Goal: Transaction & Acquisition: Purchase product/service

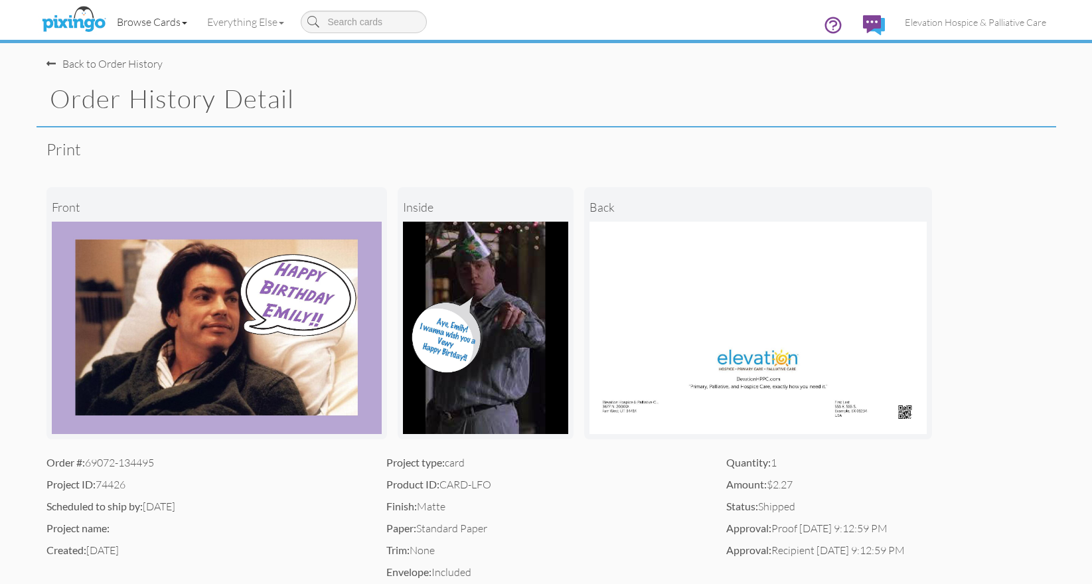
click at [145, 18] on link "Browse Cards" at bounding box center [152, 21] width 90 height 33
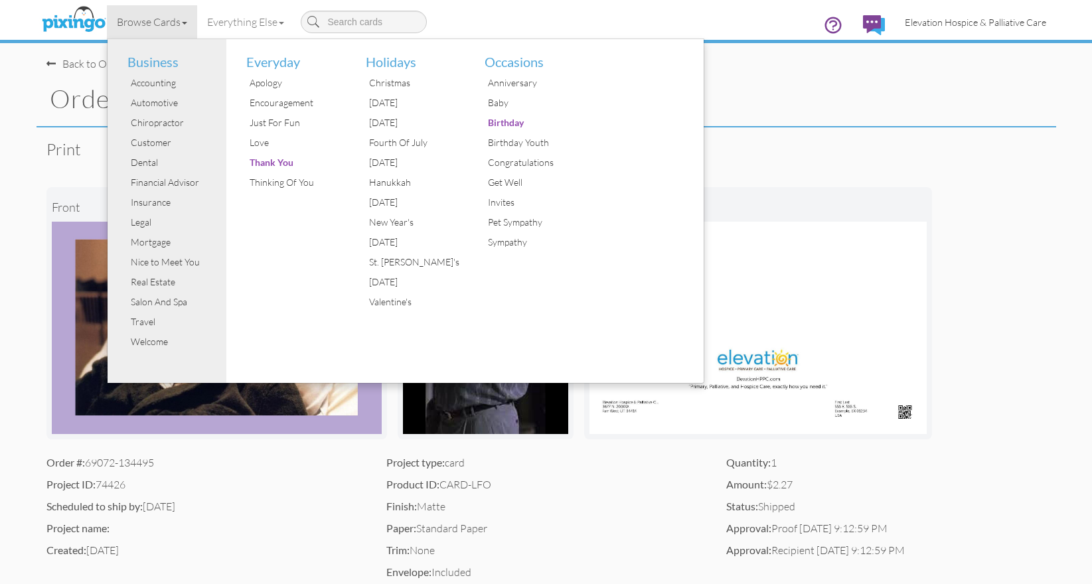
click at [972, 23] on span "Elevation Hospice & Palliative Care" at bounding box center [975, 22] width 141 height 11
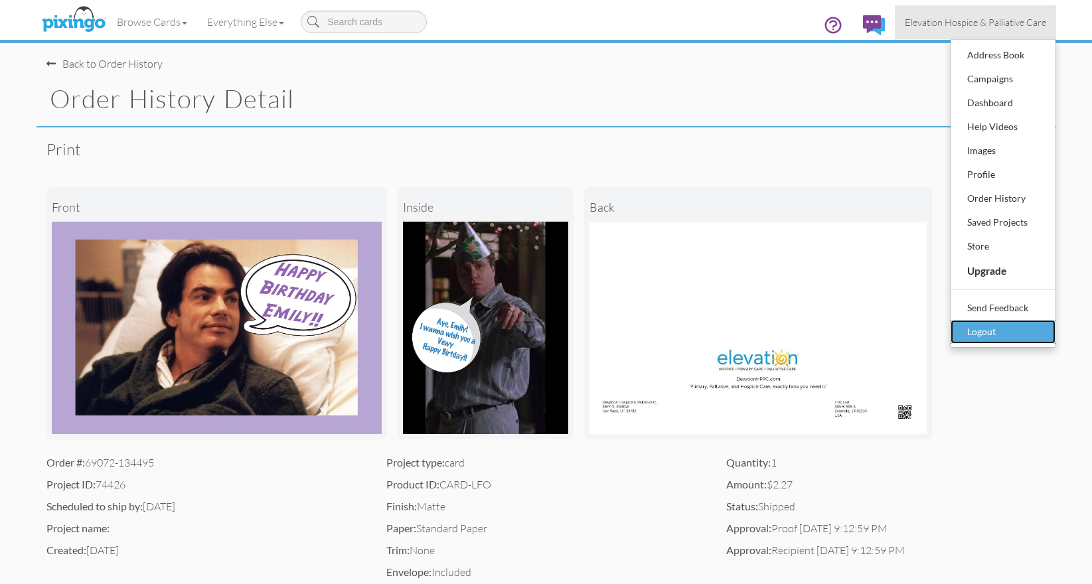
click at [977, 330] on div "Logout" at bounding box center [1003, 332] width 78 height 20
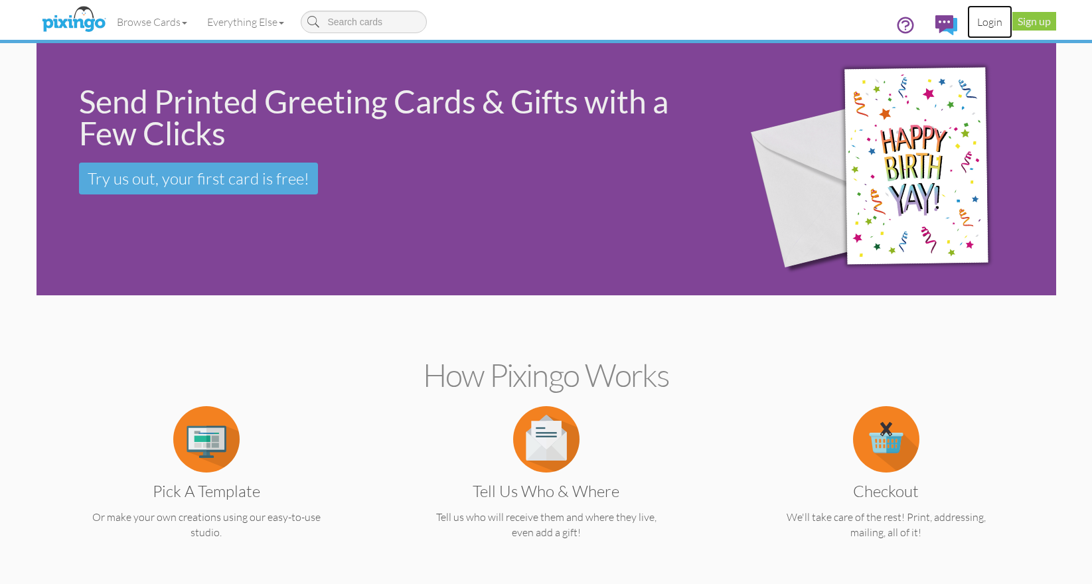
click at [988, 23] on link "Login" at bounding box center [990, 21] width 45 height 33
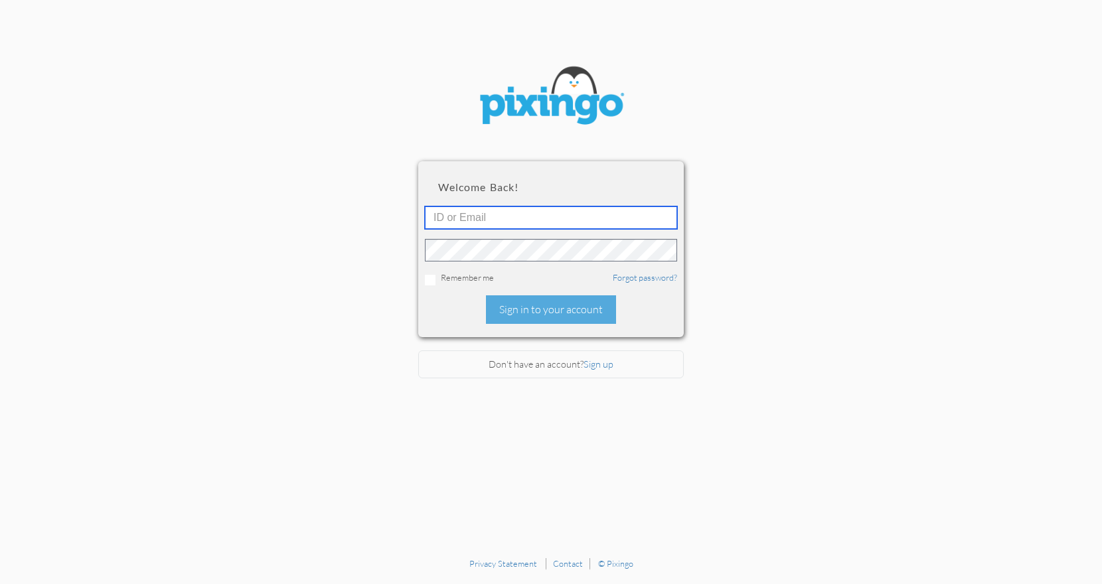
click at [541, 214] on input "text" at bounding box center [551, 218] width 252 height 23
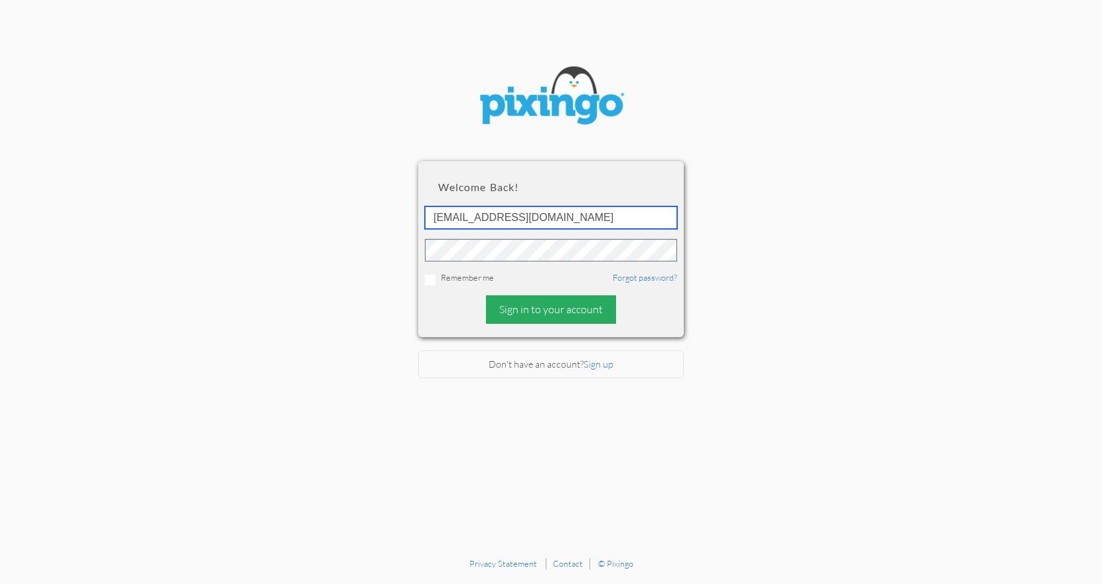
type input "[EMAIL_ADDRESS][DOMAIN_NAME]"
click at [547, 306] on div "Sign in to your account" at bounding box center [551, 310] width 130 height 29
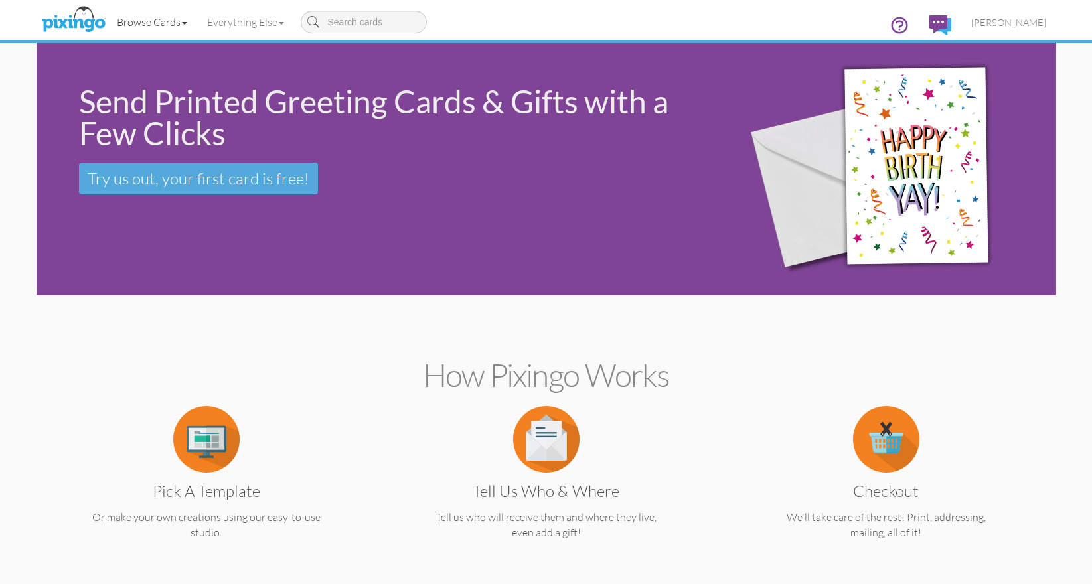
click at [151, 21] on link "Browse Cards" at bounding box center [152, 21] width 90 height 33
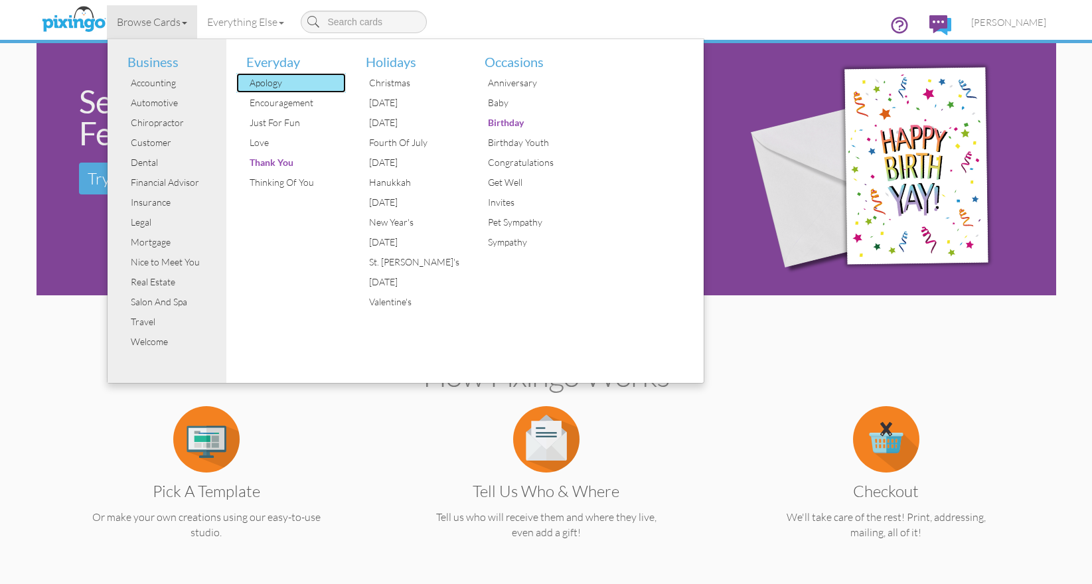
click at [256, 89] on div "Apology" at bounding box center [296, 83] width 100 height 20
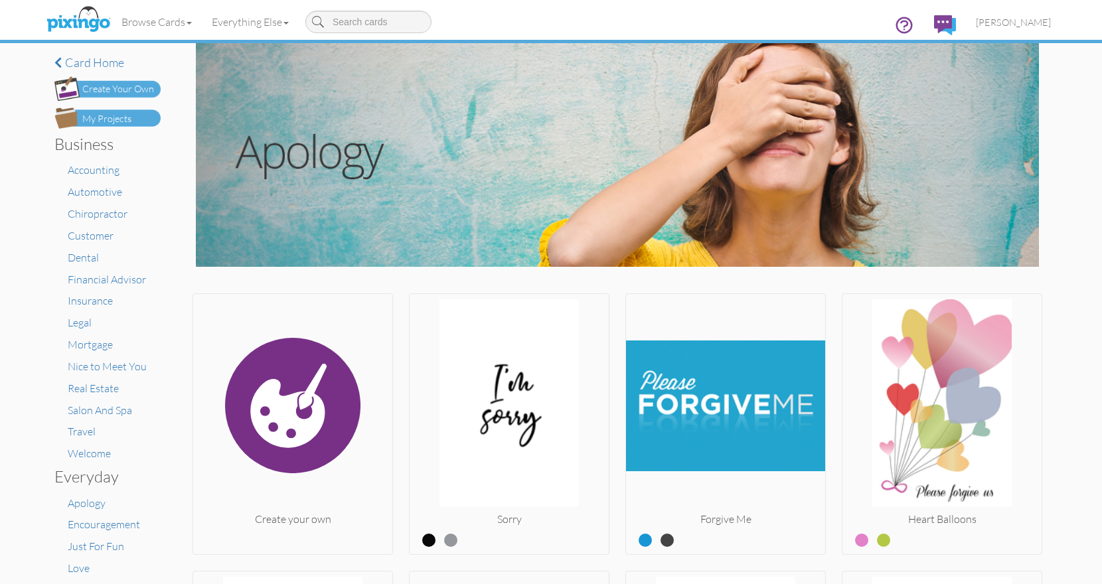
click at [151, 89] on img at bounding box center [107, 88] width 106 height 25
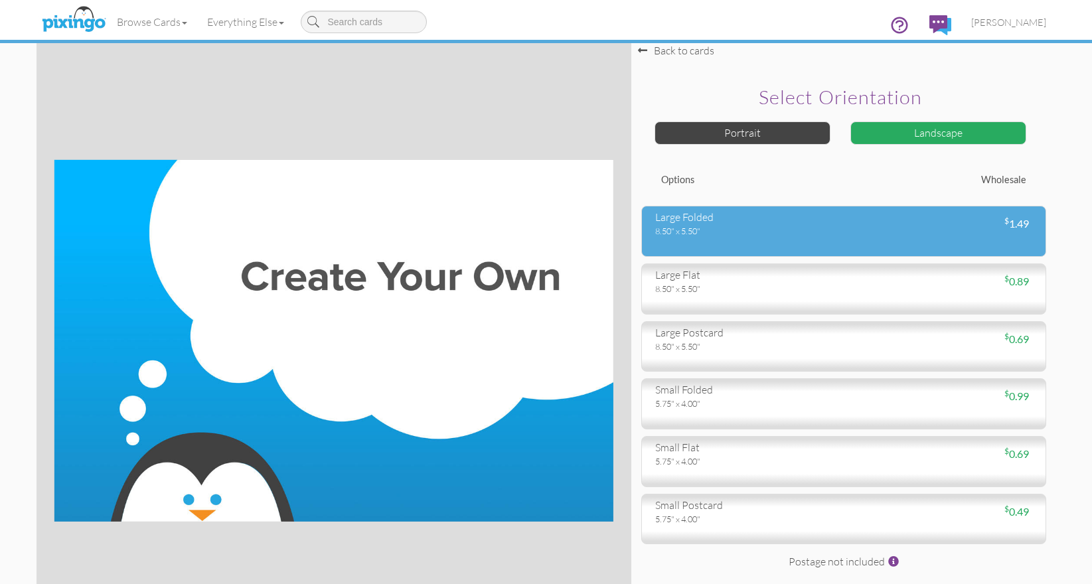
click at [703, 219] on div "large folded" at bounding box center [744, 217] width 179 height 15
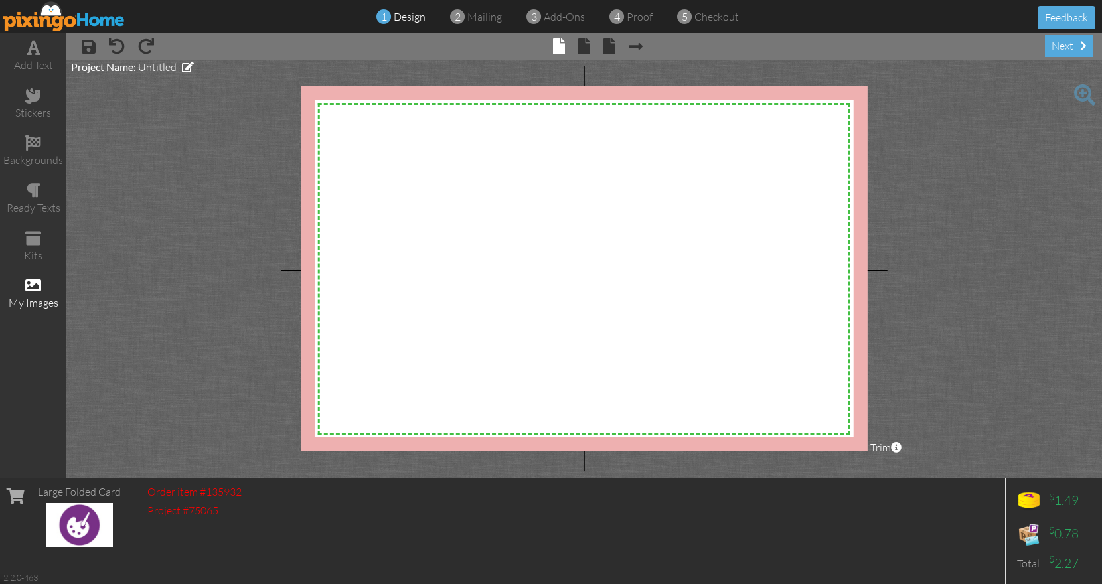
click at [37, 286] on span at bounding box center [33, 286] width 16 height 16
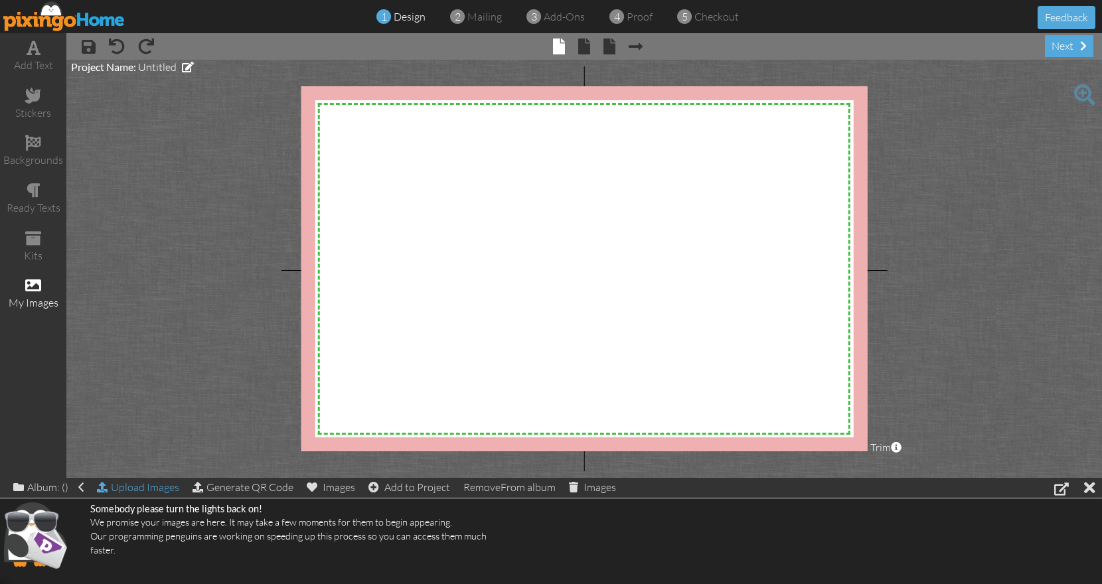
click at [128, 487] on div "Upload Images" at bounding box center [138, 487] width 82 height 19
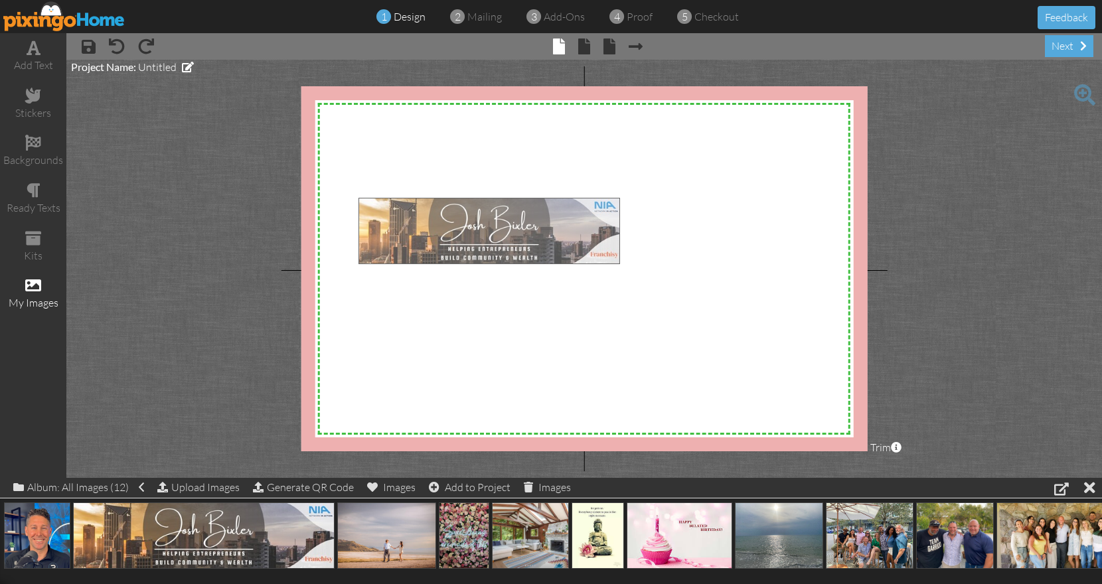
drag, startPoint x: 234, startPoint y: 523, endPoint x: 519, endPoint y: 219, distance: 417.2
click at [519, 219] on body "1 design 2 mailing 3 add-ons 4 proof 5 checkout Feedback add text stickers back…" at bounding box center [551, 292] width 1102 height 584
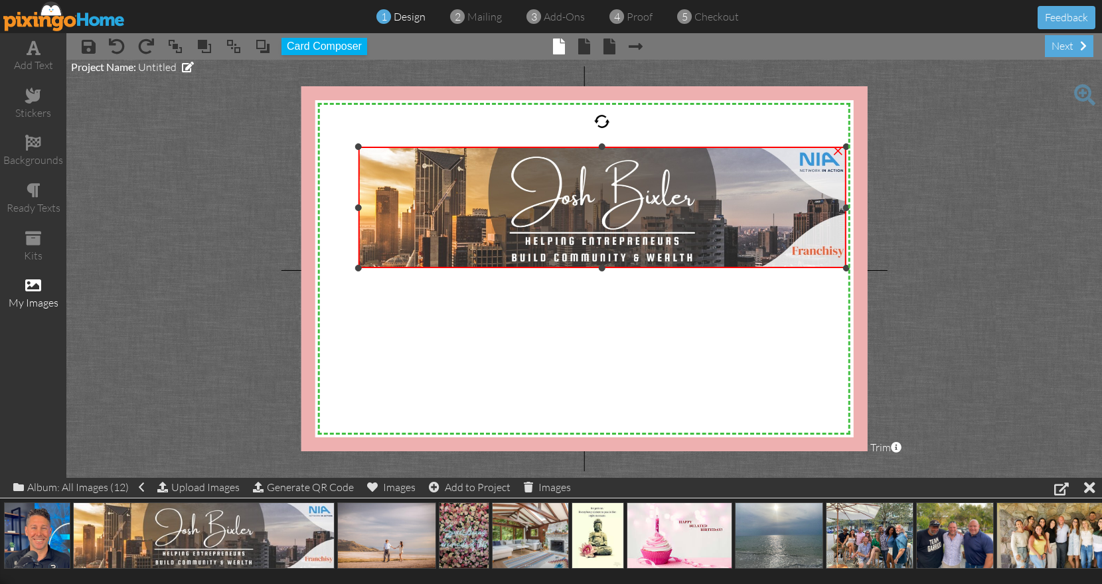
drag, startPoint x: 644, startPoint y: 196, endPoint x: 757, endPoint y: 145, distance: 124.5
click at [757, 147] on div "×" at bounding box center [602, 208] width 487 height 122
click at [363, 149] on img at bounding box center [602, 208] width 487 height 122
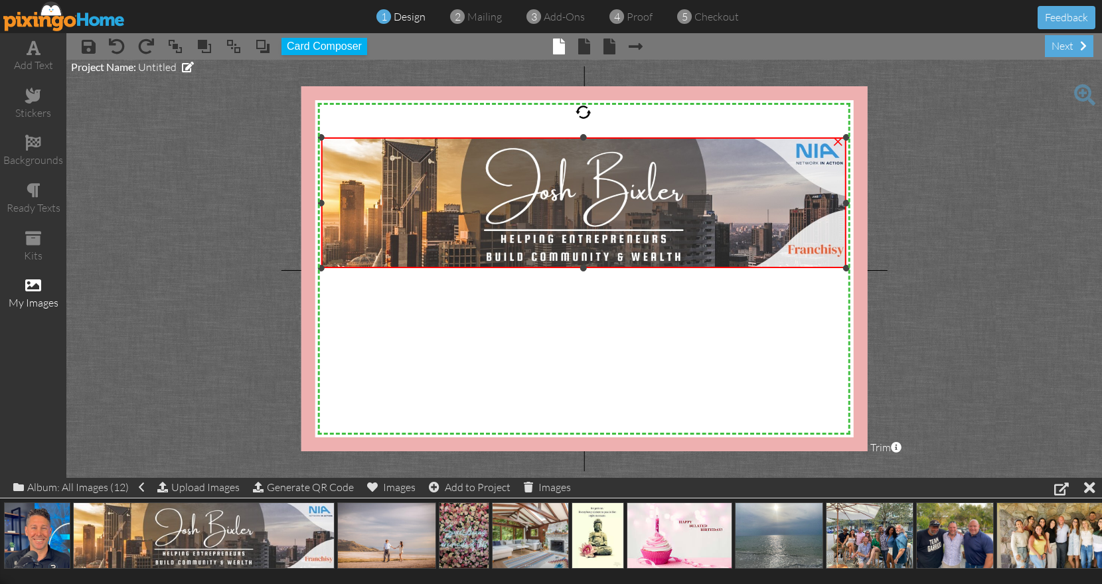
drag, startPoint x: 358, startPoint y: 147, endPoint x: 379, endPoint y: 137, distance: 22.6
click at [379, 137] on div "×" at bounding box center [583, 202] width 525 height 131
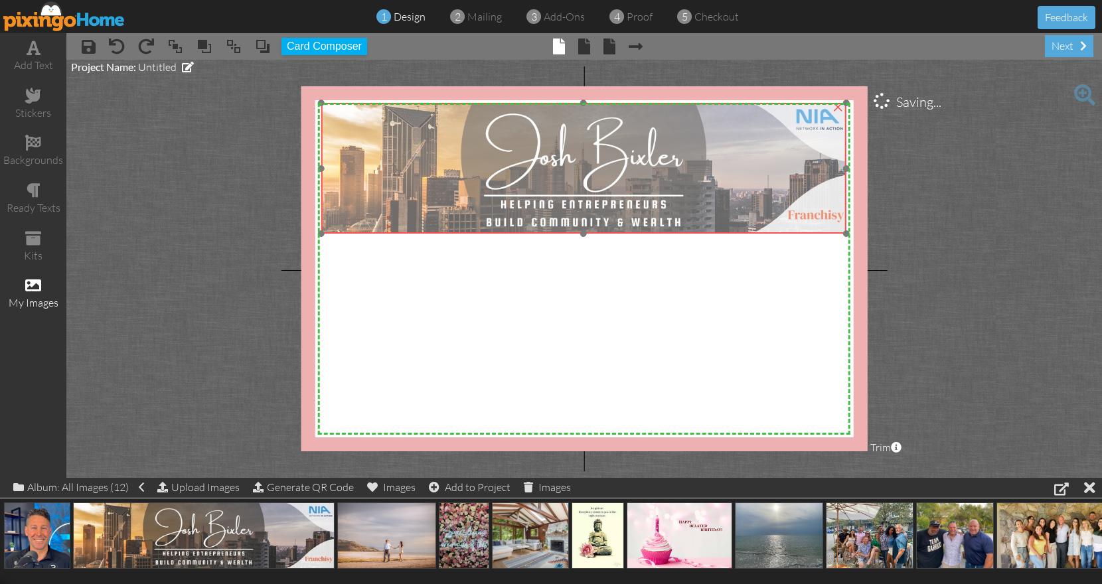
drag, startPoint x: 428, startPoint y: 148, endPoint x: 428, endPoint y: 114, distance: 33.9
click at [428, 114] on img at bounding box center [583, 168] width 525 height 131
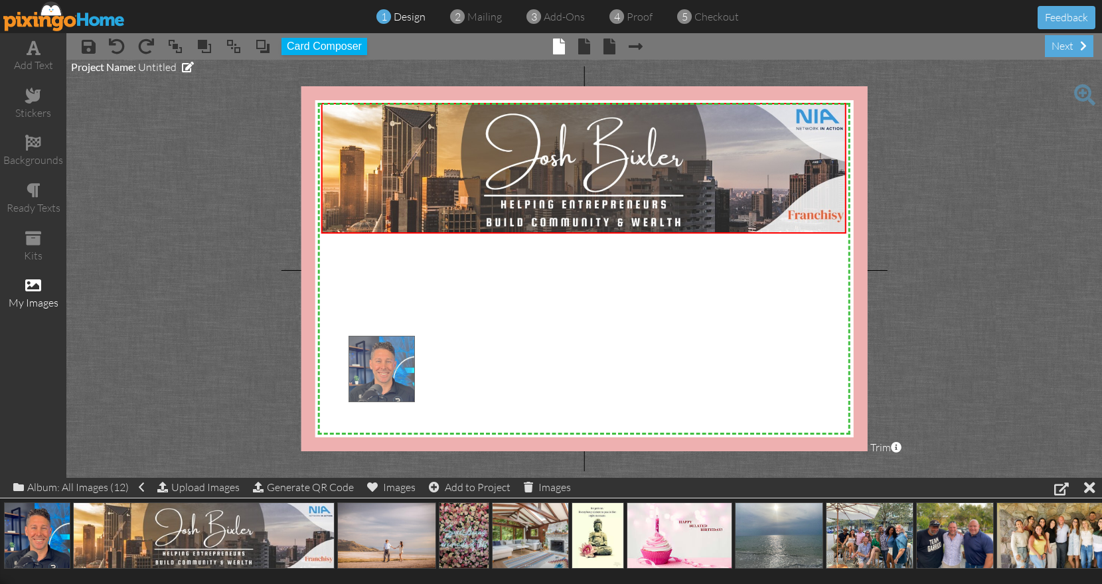
drag, startPoint x: 38, startPoint y: 519, endPoint x: 383, endPoint y: 353, distance: 382.6
click at [383, 353] on body "1 design 2 mailing 3 add-ons 4 proof 5 checkout Feedback add text stickers back…" at bounding box center [551, 292] width 1102 height 584
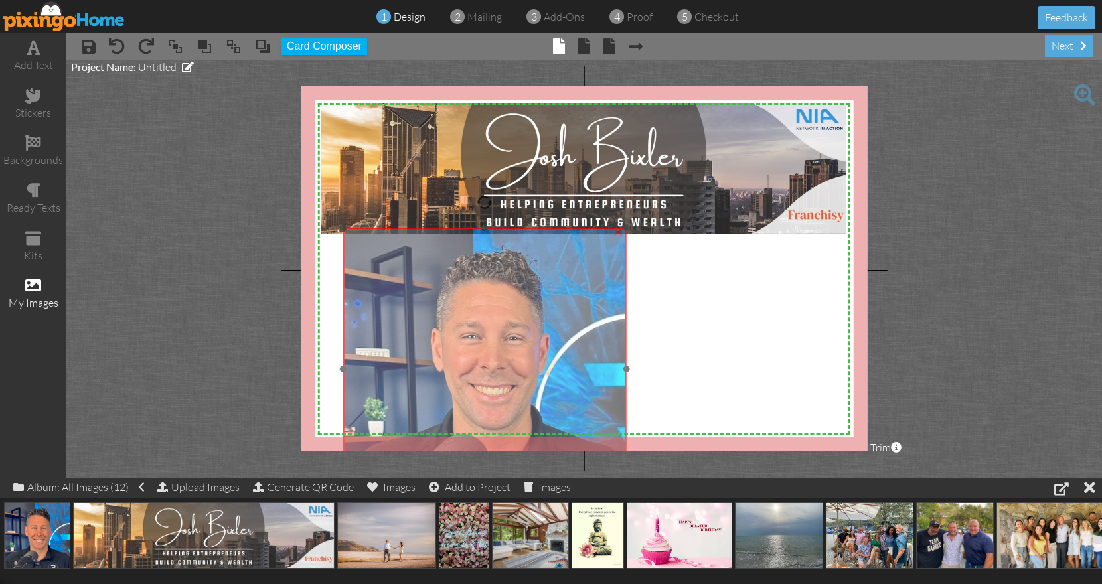
drag, startPoint x: 418, startPoint y: 365, endPoint x: 413, endPoint y: 256, distance: 108.4
click at [413, 256] on img at bounding box center [484, 369] width 283 height 283
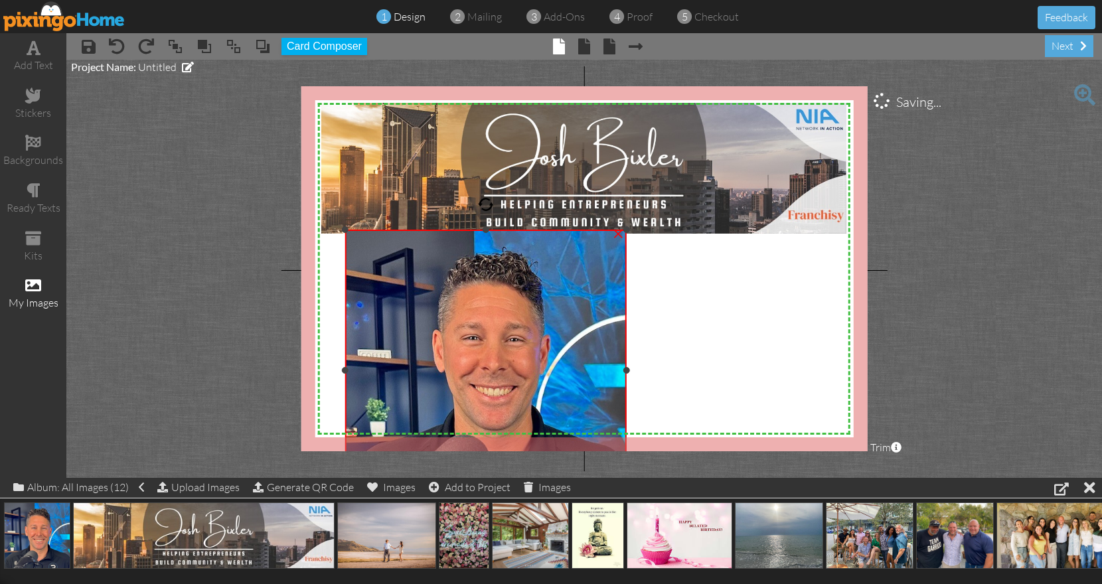
click at [349, 231] on div at bounding box center [345, 229] width 7 height 7
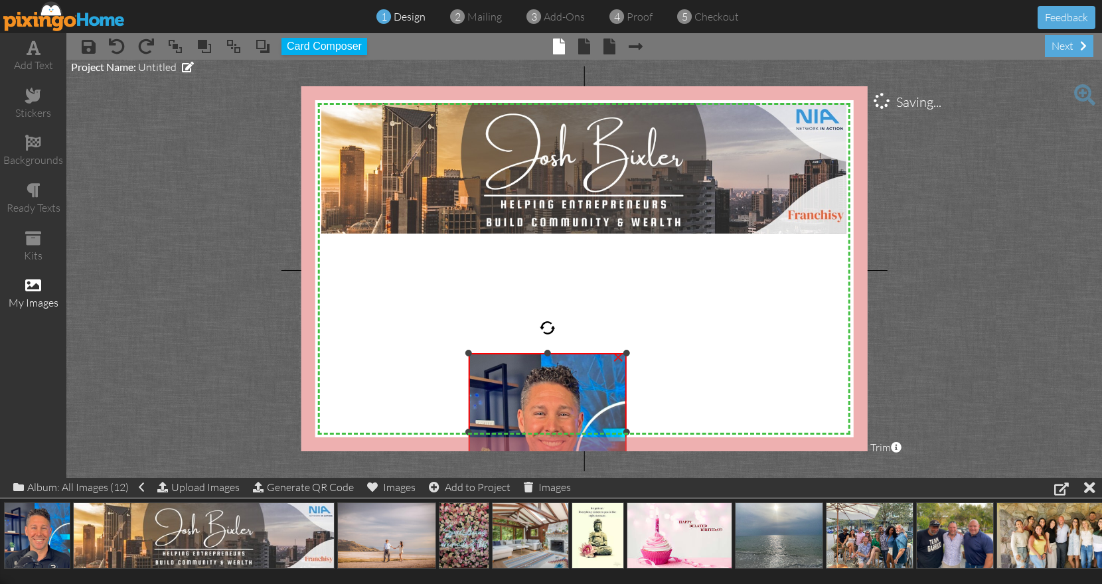
drag, startPoint x: 349, startPoint y: 231, endPoint x: 515, endPoint y: 355, distance: 207.3
click at [515, 355] on div "×" at bounding box center [547, 431] width 157 height 157
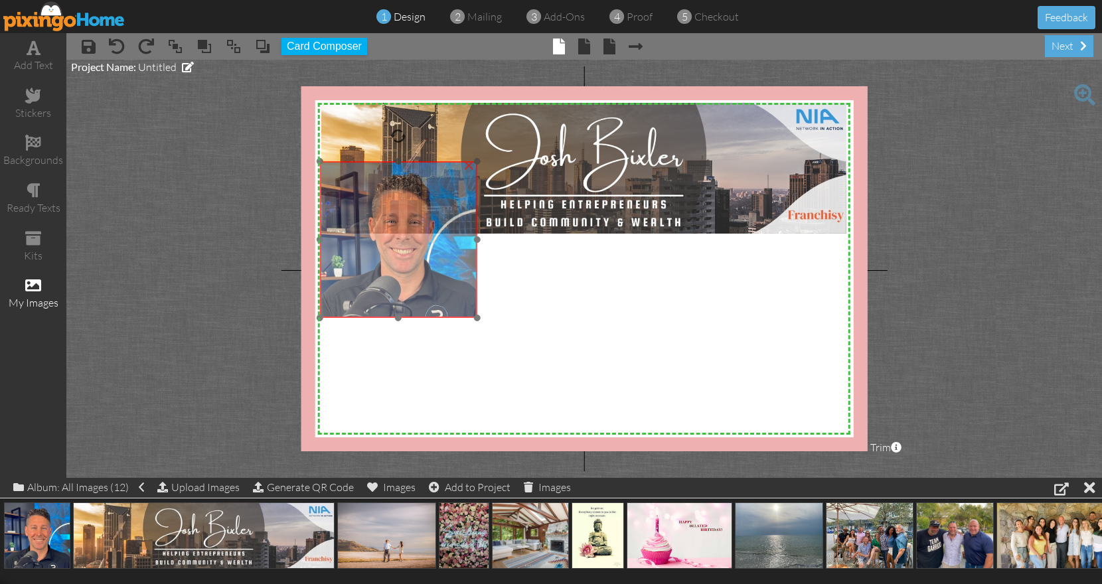
drag, startPoint x: 529, startPoint y: 388, endPoint x: 380, endPoint y: 195, distance: 243.8
click at [380, 195] on img at bounding box center [398, 239] width 157 height 157
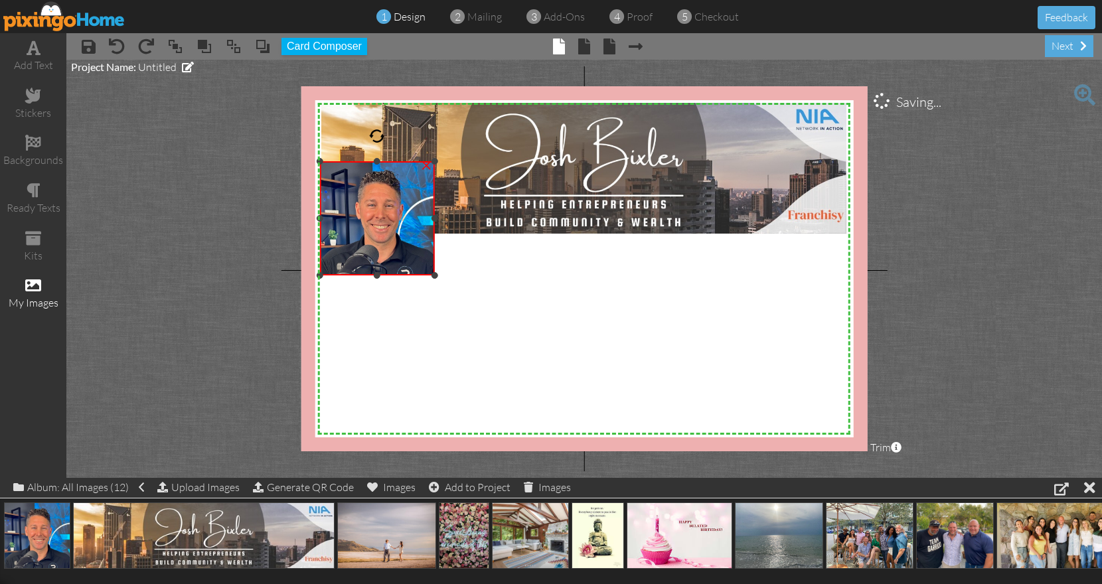
drag, startPoint x: 476, startPoint y: 321, endPoint x: 457, endPoint y: 278, distance: 46.7
click at [457, 278] on div "X X X X X X X X X X X X X X X X X X X X X X X X X X X X X X X X X X X X X X X X…" at bounding box center [585, 268] width 566 height 365
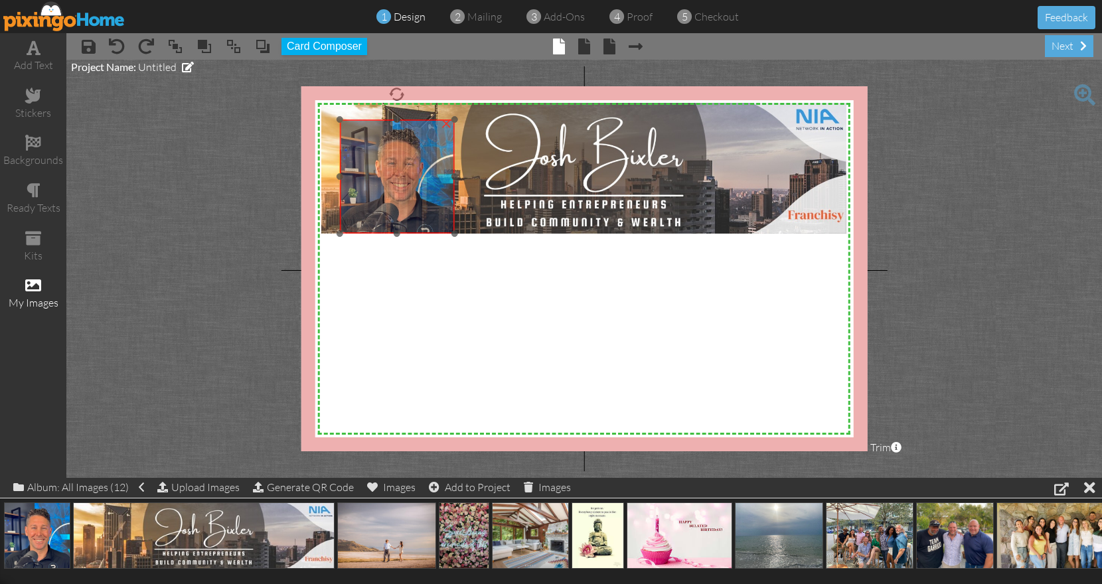
drag, startPoint x: 422, startPoint y: 240, endPoint x: 442, endPoint y: 198, distance: 46.3
click at [442, 198] on img at bounding box center [397, 177] width 114 height 114
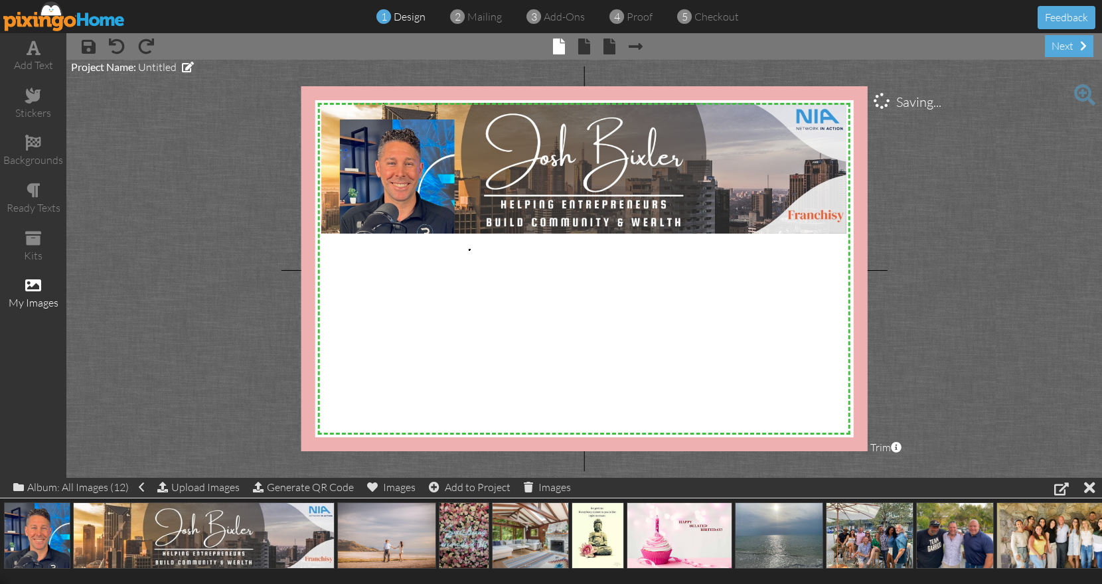
click at [469, 249] on body "1 design 2 mailing 3 add-ons 4 proof 5 checkout Feedback add text stickers back…" at bounding box center [551, 292] width 1102 height 584
click at [43, 58] on div "add text" at bounding box center [33, 65] width 66 height 15
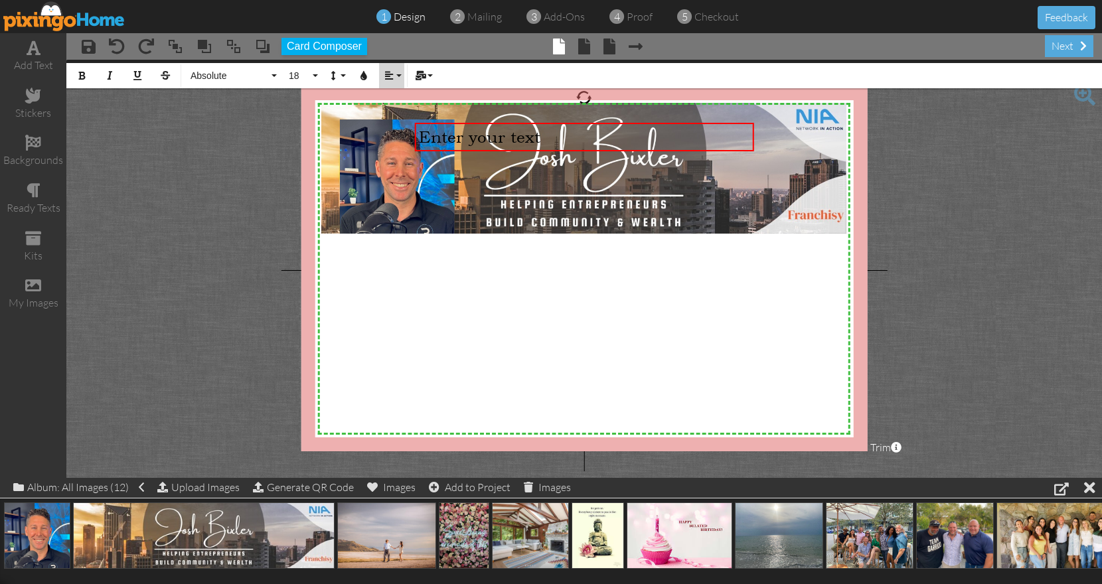
click at [398, 78] on button "Align" at bounding box center [391, 75] width 25 height 25
click at [398, 119] on link "[GEOGRAPHIC_DATA]" at bounding box center [399, 125] width 41 height 20
click at [309, 73] on span "18" at bounding box center [299, 75] width 23 height 11
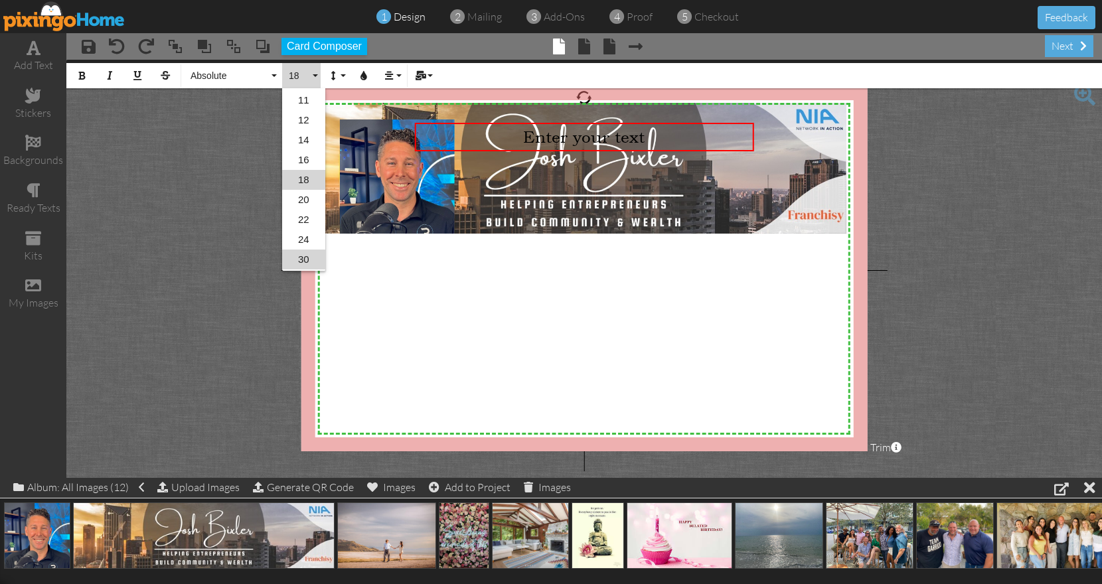
click at [310, 253] on link "30" at bounding box center [303, 260] width 43 height 20
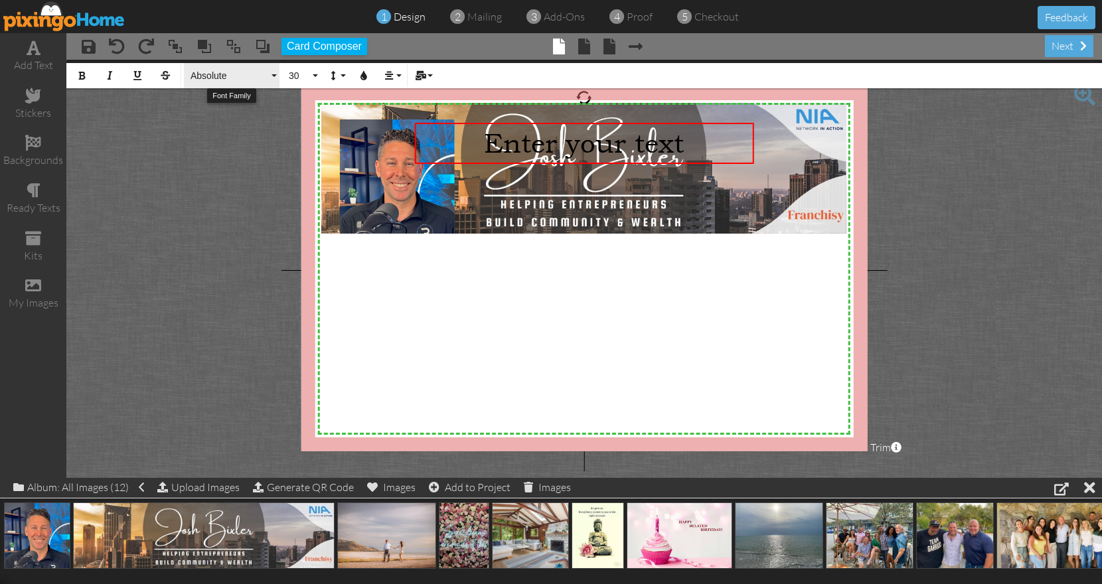
click at [252, 67] on button "Absolute" at bounding box center [232, 75] width 96 height 25
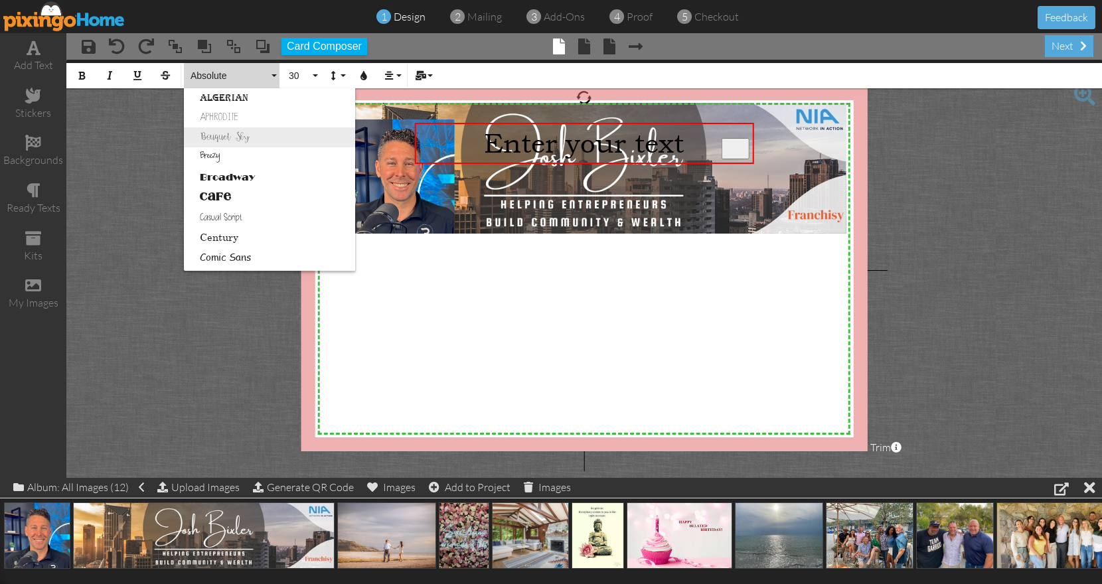
scroll to position [41, 0]
click at [247, 170] on link "Broadway" at bounding box center [269, 177] width 171 height 20
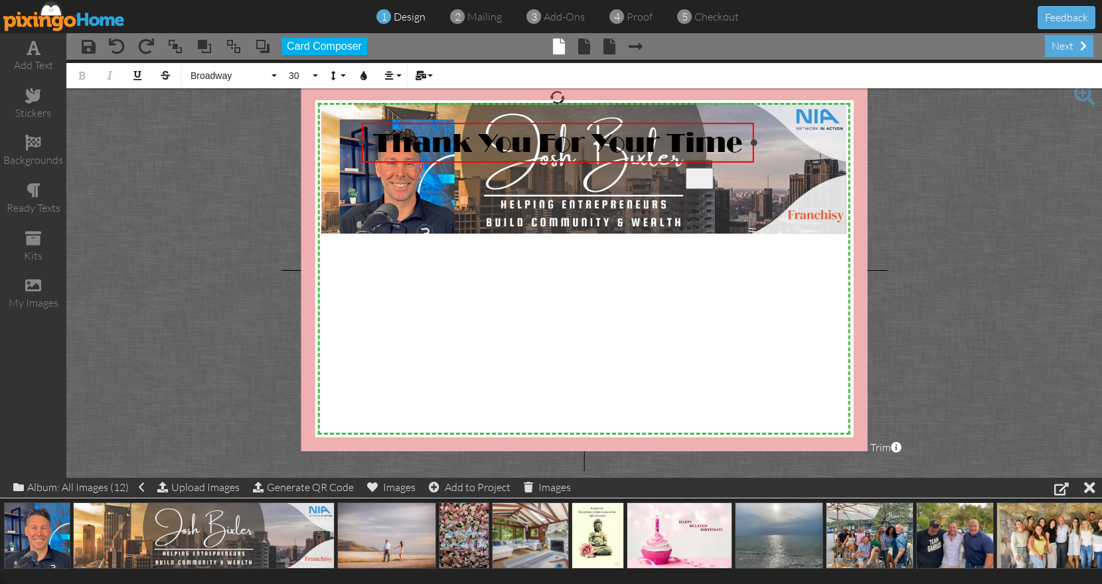
drag, startPoint x: 415, startPoint y: 160, endPoint x: 362, endPoint y: 160, distance: 53.1
click at [362, 160] on div "Thank You For Your Time ×" at bounding box center [557, 143] width 393 height 40
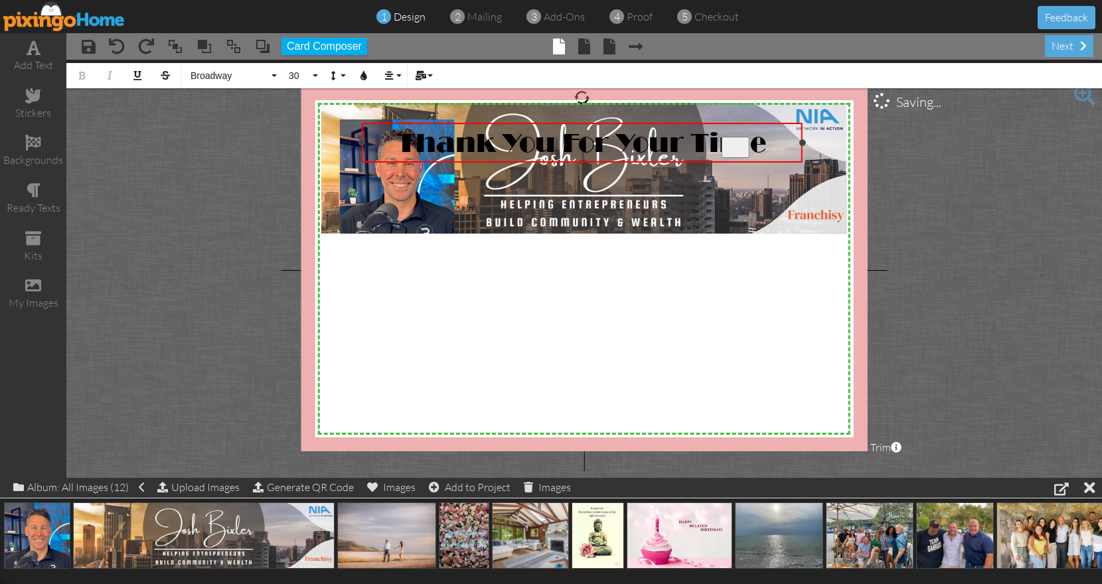
drag, startPoint x: 755, startPoint y: 142, endPoint x: 805, endPoint y: 142, distance: 49.8
click at [805, 142] on div at bounding box center [803, 142] width 7 height 7
drag, startPoint x: 391, startPoint y: 145, endPoint x: 772, endPoint y: 149, distance: 380.5
click at [772, 149] on div "Thank You For Your Time" at bounding box center [583, 143] width 434 height 31
click at [299, 80] on span "30" at bounding box center [299, 75] width 23 height 11
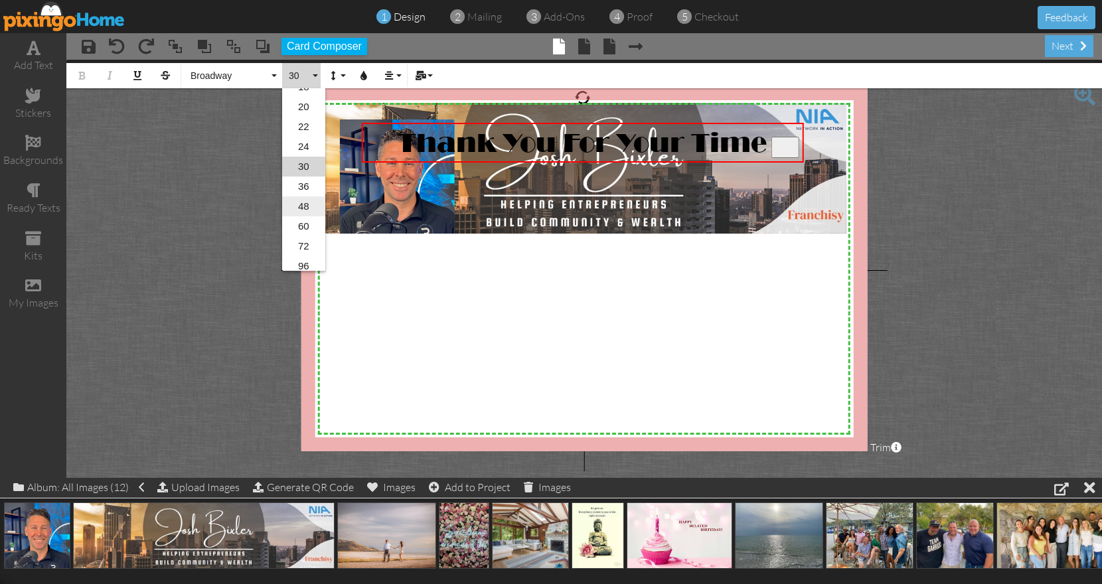
scroll to position [216, 0]
click at [306, 207] on link "48" at bounding box center [303, 201] width 43 height 20
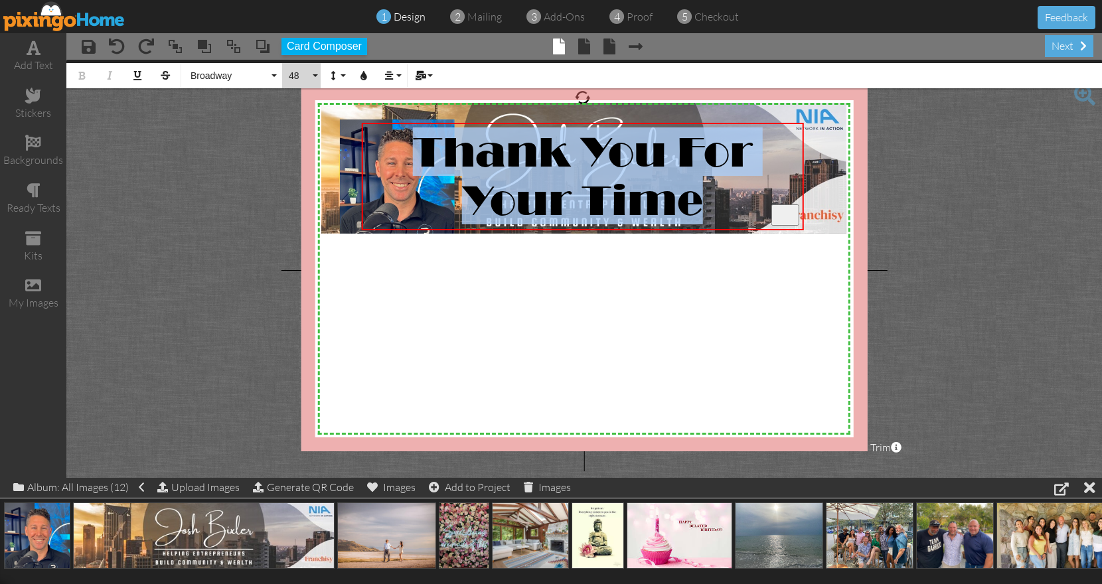
click at [310, 71] on span "48" at bounding box center [299, 75] width 23 height 11
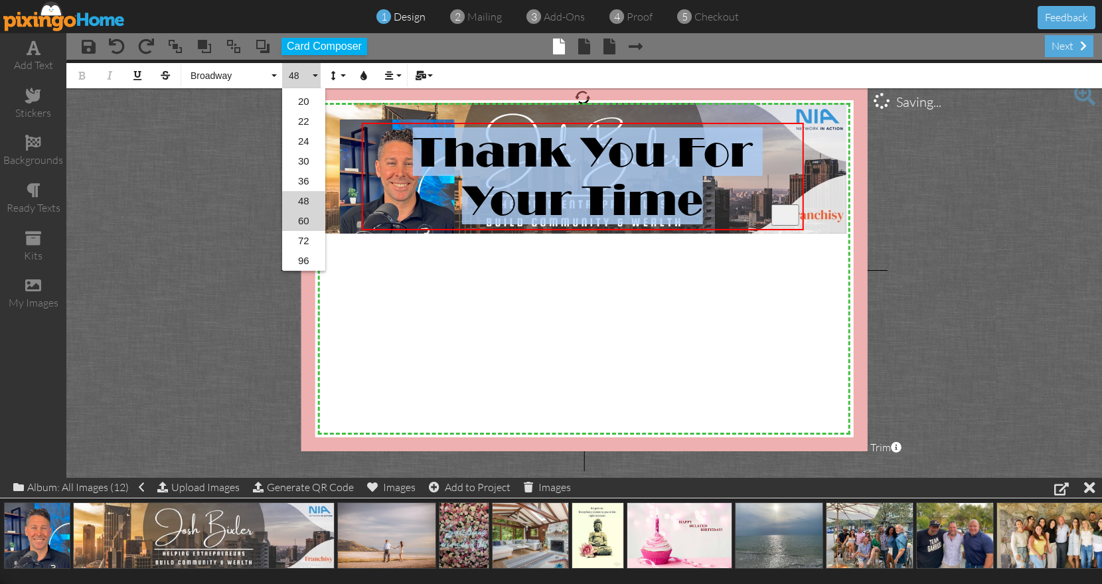
click at [304, 222] on link "60" at bounding box center [303, 221] width 43 height 20
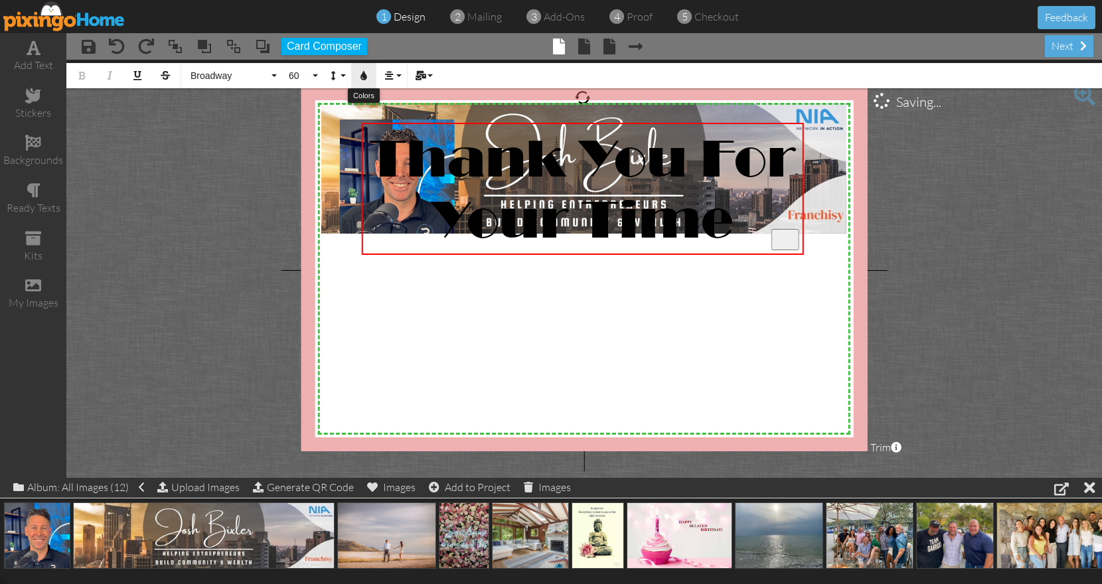
click at [364, 76] on icon "button" at bounding box center [363, 75] width 9 height 9
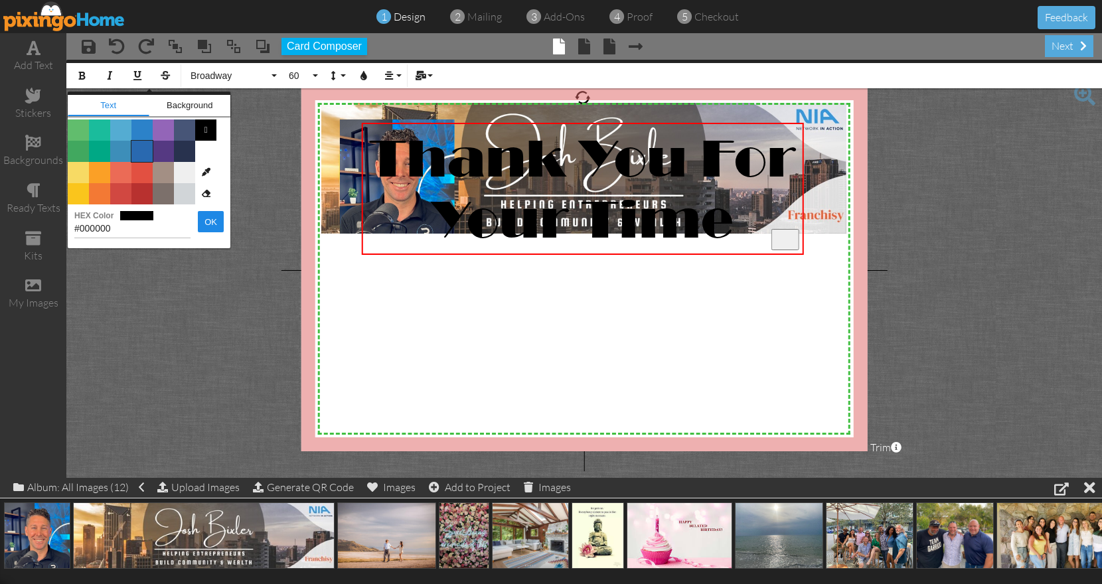
click at [138, 151] on span "Color #2969B0" at bounding box center [141, 151] width 21 height 21
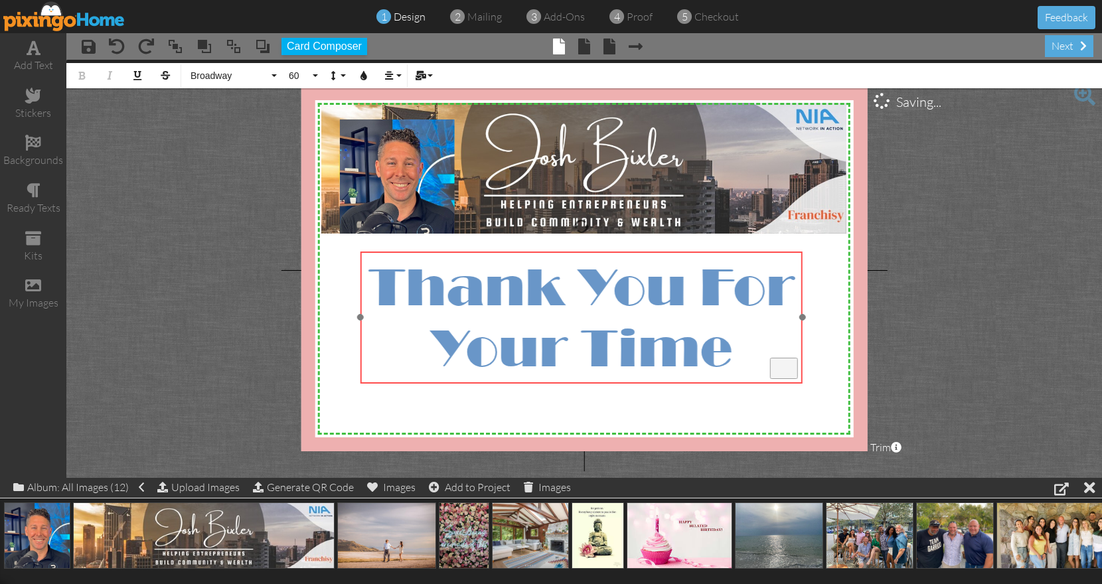
drag, startPoint x: 627, startPoint y: 126, endPoint x: 626, endPoint y: 255, distance: 128.8
click at [626, 255] on div "​ Thank You For Your Time ​" at bounding box center [581, 317] width 443 height 131
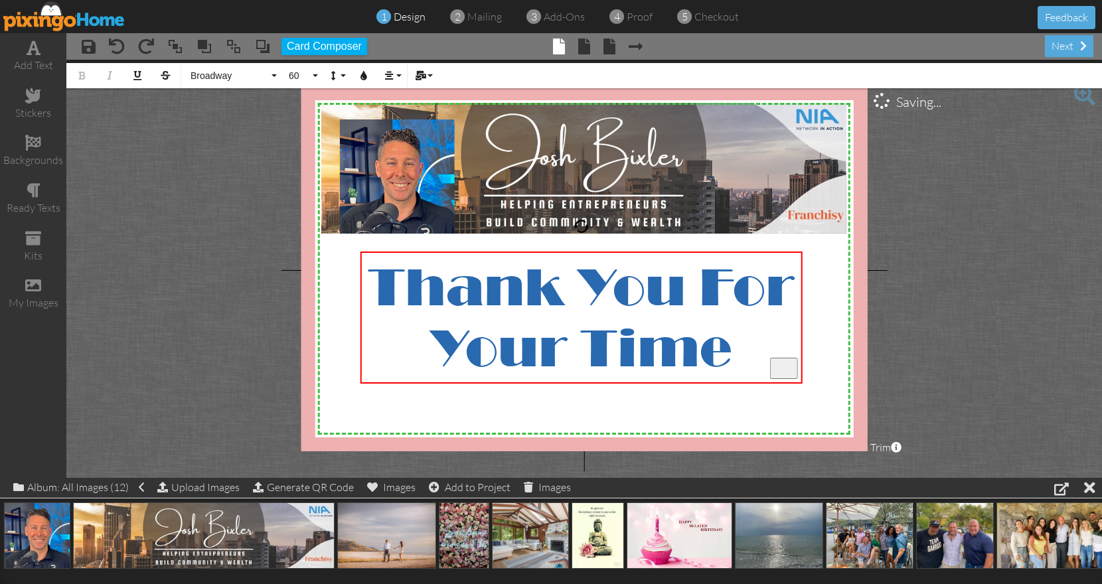
click at [626, 396] on div "X X X X X X X X X X X X X X X X X X X X X X X X X X X X X X X X X X X X X X X X…" at bounding box center [585, 268] width 566 height 365
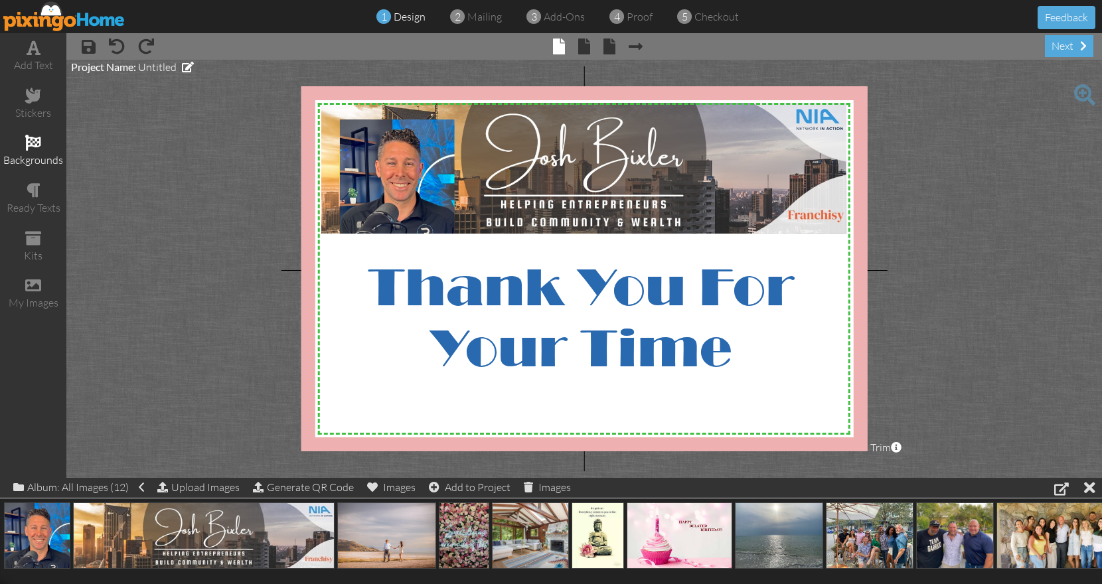
click at [39, 142] on span at bounding box center [33, 143] width 16 height 16
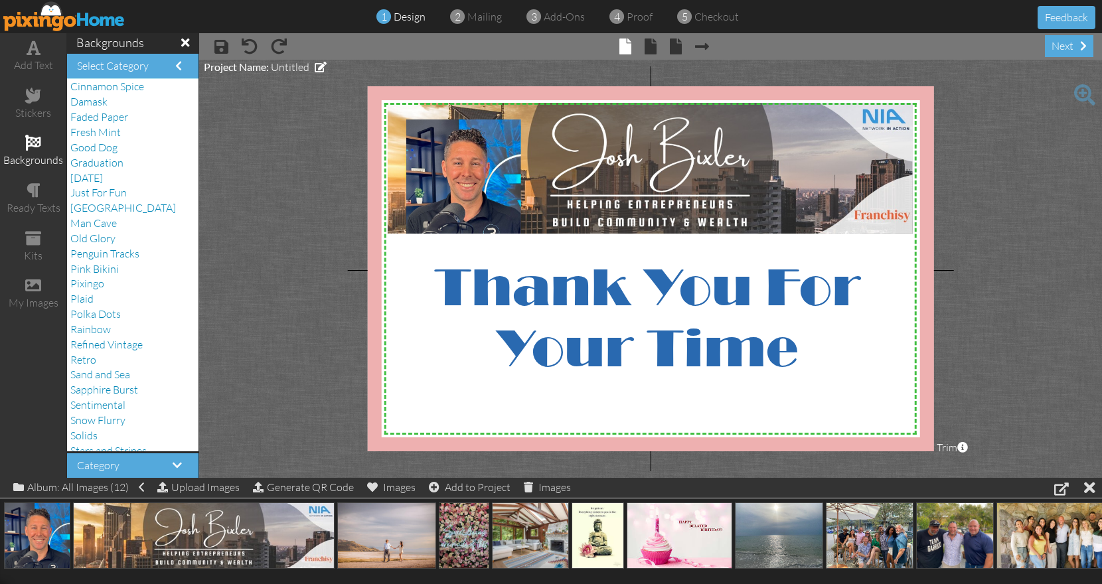
scroll to position [165, 0]
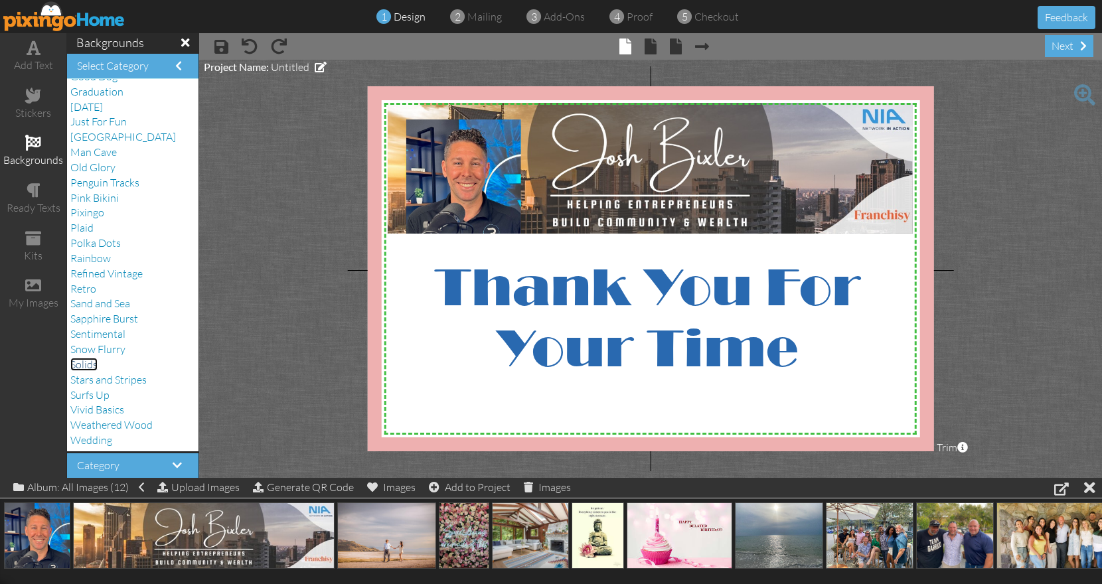
click at [89, 371] on span "Solids" at bounding box center [83, 364] width 27 height 13
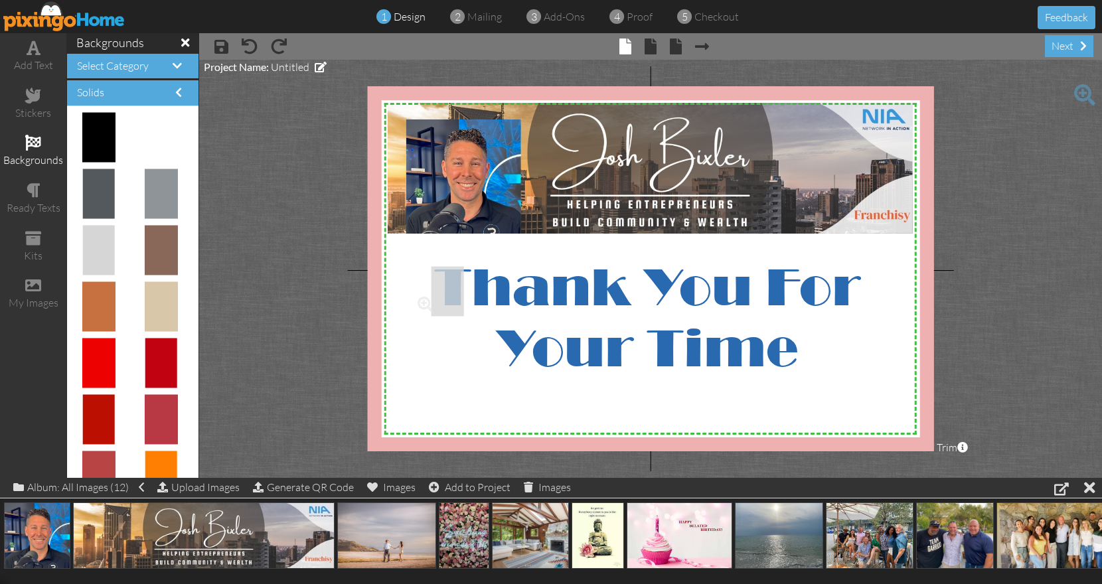
drag, startPoint x: 98, startPoint y: 252, endPoint x: 439, endPoint y: 293, distance: 343.1
click at [439, 293] on body "1 design 2 mailing 3 add-ons 4 proof 5 checkout Feedback add text stickers back…" at bounding box center [551, 292] width 1102 height 584
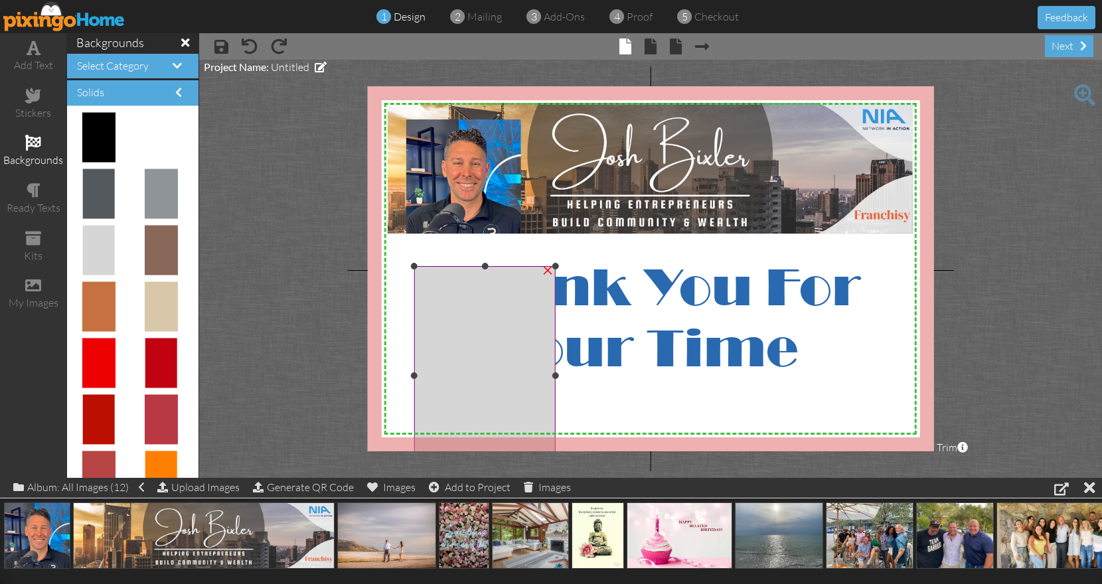
click at [442, 286] on img at bounding box center [484, 375] width 141 height 218
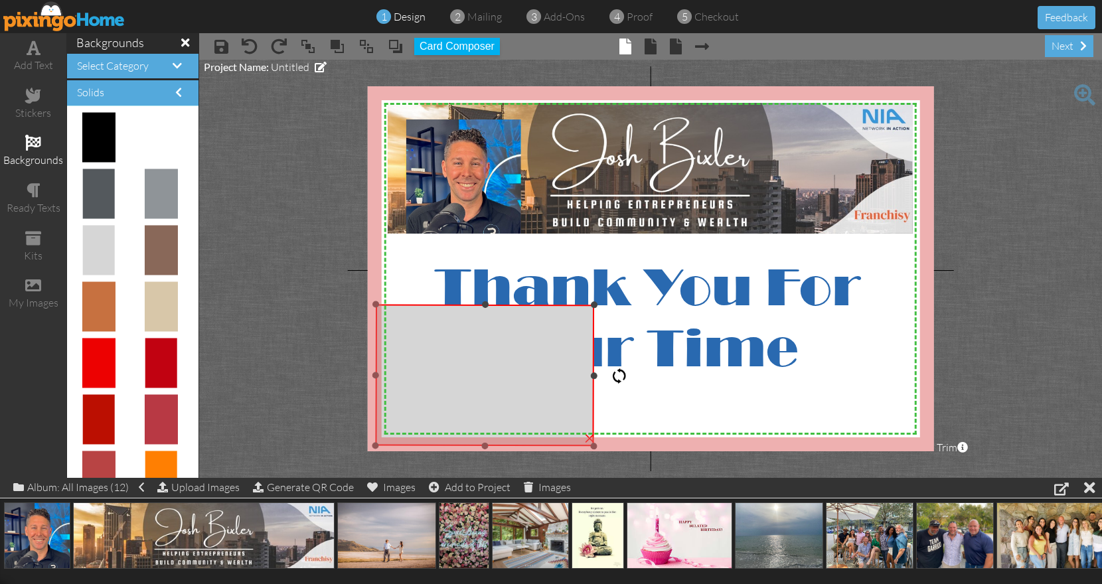
drag, startPoint x: 488, startPoint y: 236, endPoint x: 618, endPoint y: 376, distance: 190.8
click at [618, 376] on div at bounding box center [620, 376] width 16 height 16
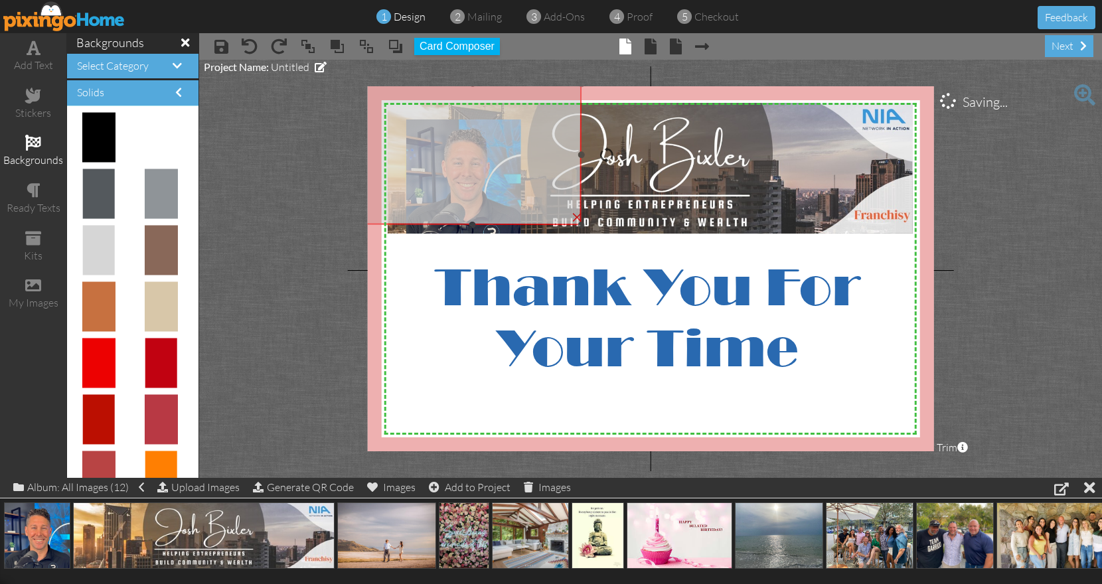
drag, startPoint x: 500, startPoint y: 367, endPoint x: 487, endPoint y: 146, distance: 221.5
click at [487, 146] on img at bounding box center [472, 155] width 218 height 142
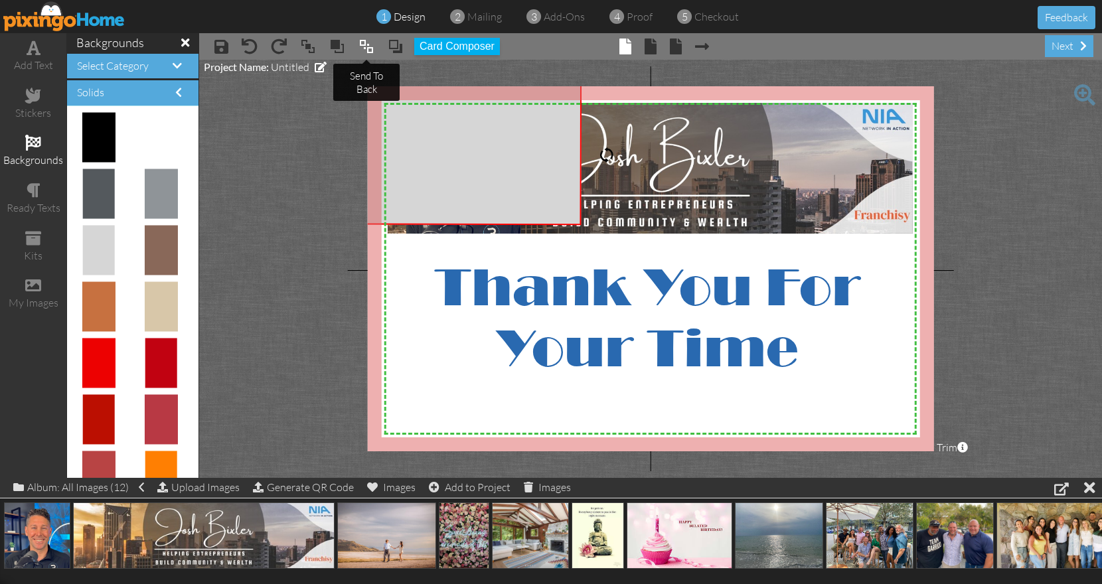
click at [363, 46] on span at bounding box center [367, 47] width 16 height 20
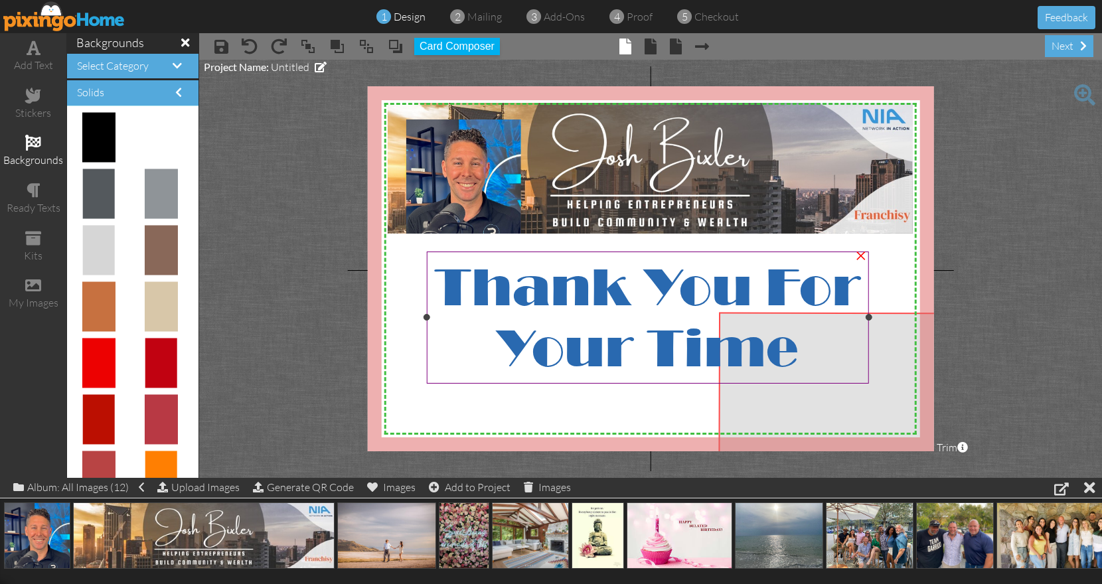
drag, startPoint x: 377, startPoint y: 118, endPoint x: 733, endPoint y: 347, distance: 423.3
click at [733, 347] on div "X X X X X X X X X X X X X X X X X X X X X X X X X X X X X X X X X X X X X X X X…" at bounding box center [651, 268] width 566 height 365
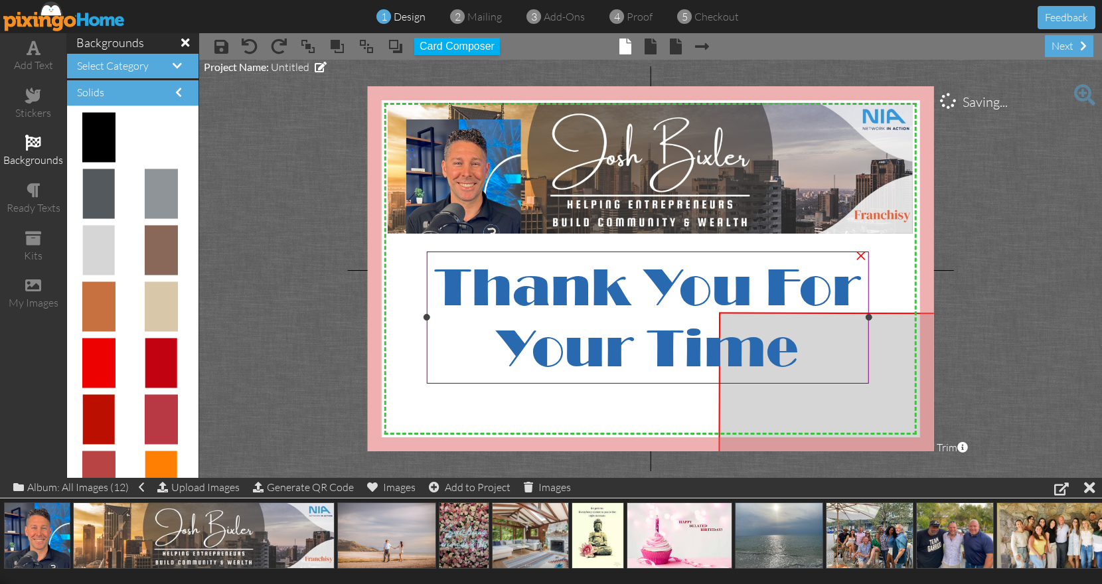
click at [722, 315] on span "Thank You For Your Time" at bounding box center [647, 317] width 426 height 122
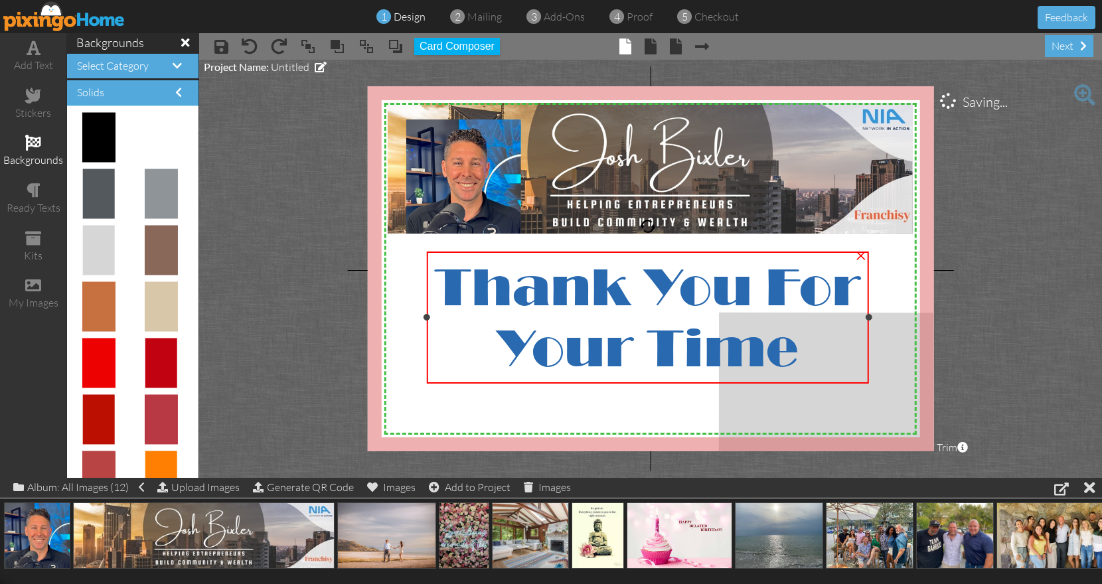
click at [722, 315] on span "Thank You For Your Time" at bounding box center [647, 317] width 426 height 122
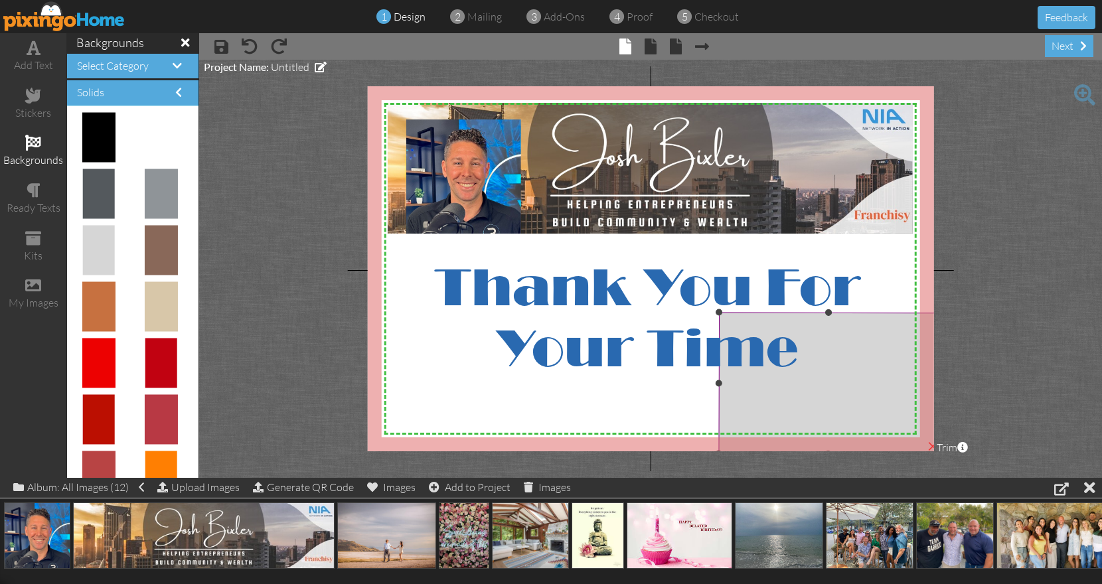
click at [775, 418] on img at bounding box center [828, 384] width 218 height 142
click at [748, 422] on img at bounding box center [828, 384] width 218 height 142
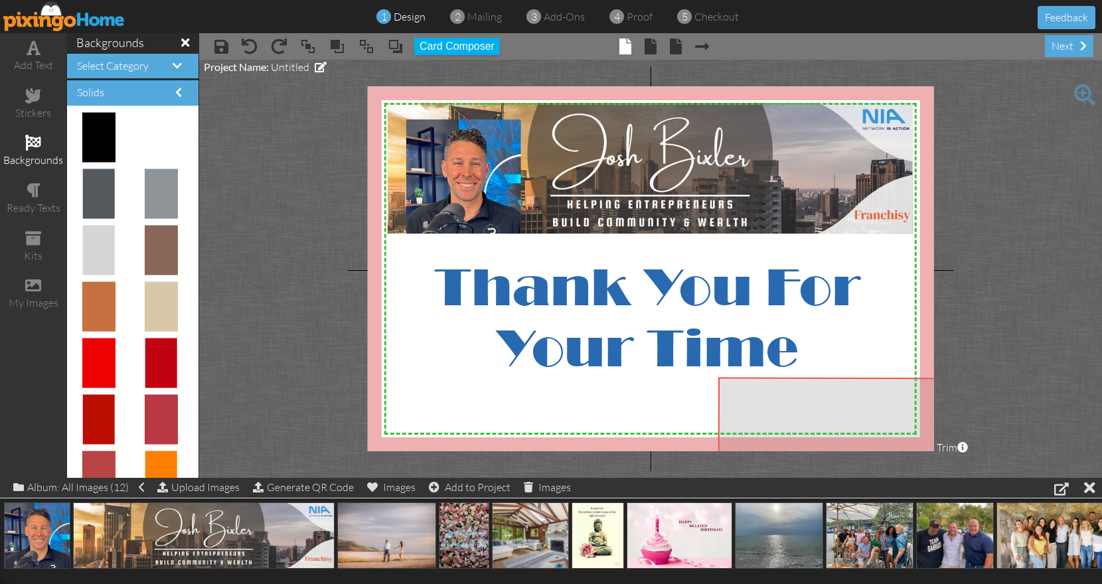
drag, startPoint x: 744, startPoint y: 392, endPoint x: 744, endPoint y: 458, distance: 65.1
click at [744, 458] on project-studio-wrapper "X X X X X X X X X X X X X X X X X X X X X X X X X X X X X X X X X X X X X X X X…" at bounding box center [650, 269] width 903 height 418
drag, startPoint x: 729, startPoint y: 395, endPoint x: 729, endPoint y: 404, distance: 9.3
click at [729, 404] on img at bounding box center [828, 458] width 218 height 142
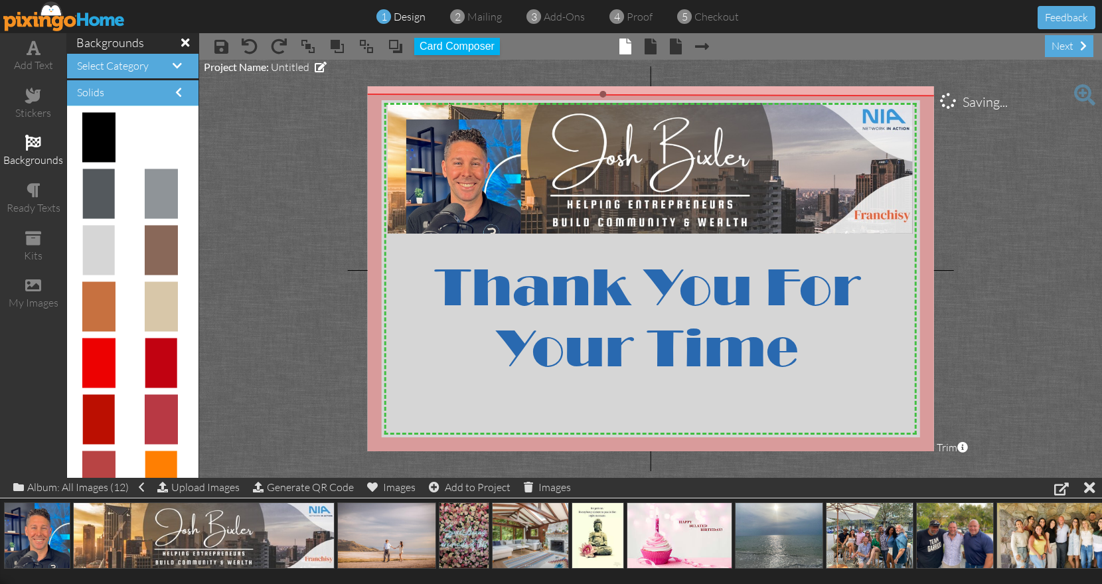
drag, startPoint x: 721, startPoint y: 388, endPoint x: 270, endPoint y: -75, distance: 646.2
click at [316, 101] on project-studio-wrapper "X X X X X X X X X X X X X X X X X X X X X X X X X X X X X X X X X X X X X X X X…" at bounding box center [650, 269] width 903 height 418
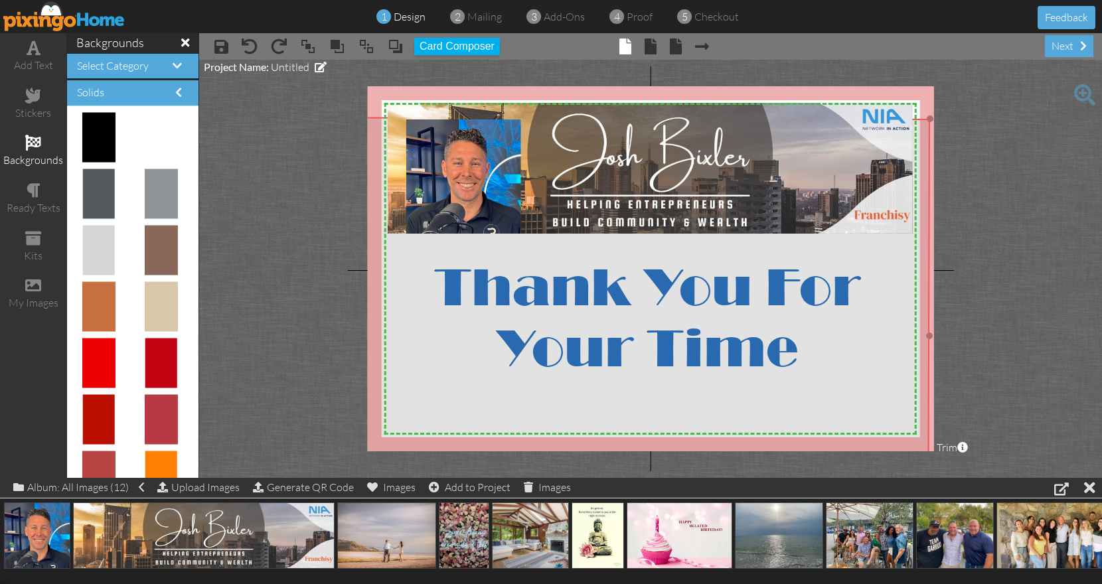
drag, startPoint x: 928, startPoint y: 126, endPoint x: 920, endPoint y: 150, distance: 25.2
click at [920, 150] on img at bounding box center [594, 335] width 671 height 436
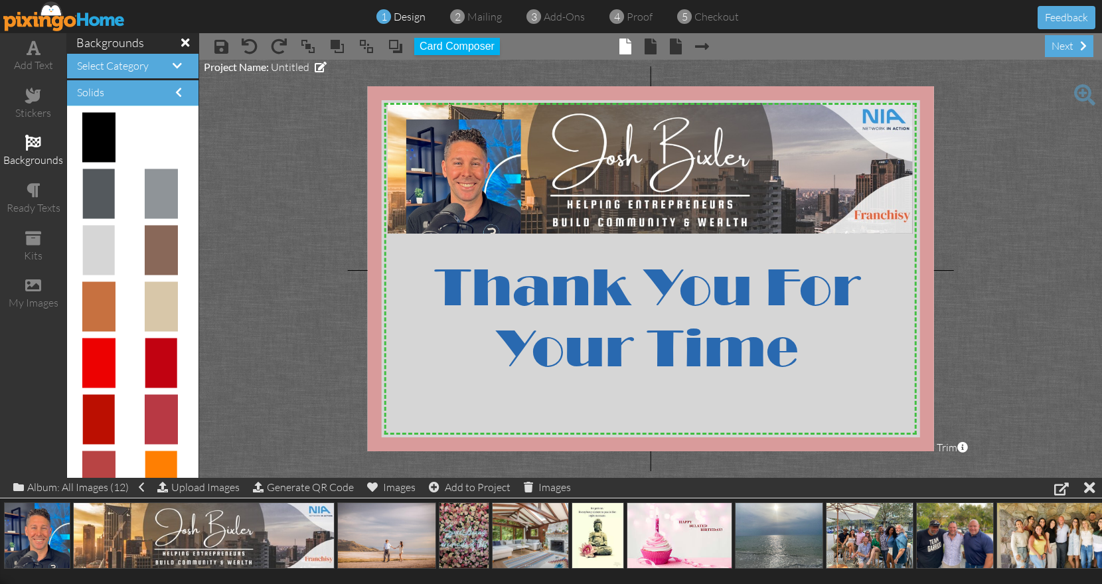
drag, startPoint x: 932, startPoint y: 121, endPoint x: 992, endPoint y: 7, distance: 128.3
click at [992, 7] on div "1 design 2 mailing 3 add-ons 4 proof 5 checkout Feedback add text stickers back…" at bounding box center [551, 292] width 1102 height 584
click at [1005, 167] on project-studio-wrapper "X X X X X X X X X X X X X X X X X X X X X X X X X X X X X X X X X X X X X X X X…" at bounding box center [650, 269] width 903 height 418
click at [649, 52] on span at bounding box center [651, 47] width 12 height 16
